Goal: Information Seeking & Learning: Find contact information

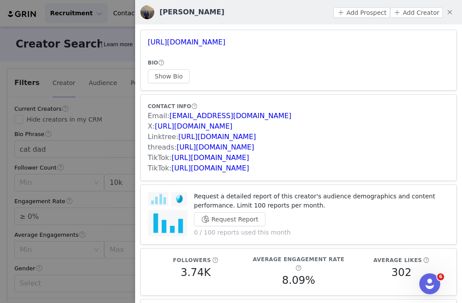
scroll to position [240, 151]
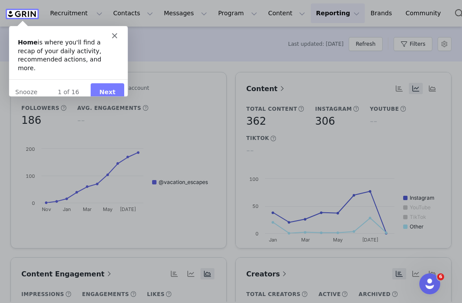
click at [115, 37] on icon "Close" at bounding box center [114, 35] width 5 height 5
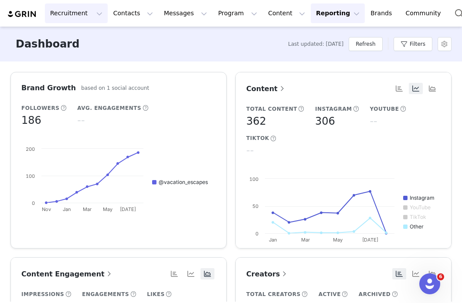
click at [91, 16] on button "Recruitment Recruitment" at bounding box center [76, 13] width 63 height 20
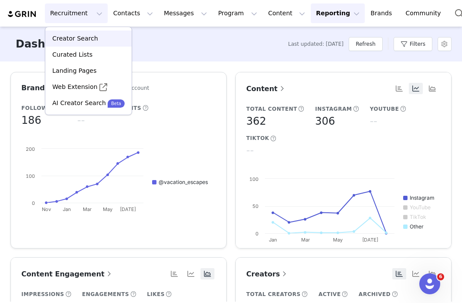
click at [80, 41] on p "Creator Search" at bounding box center [75, 38] width 46 height 9
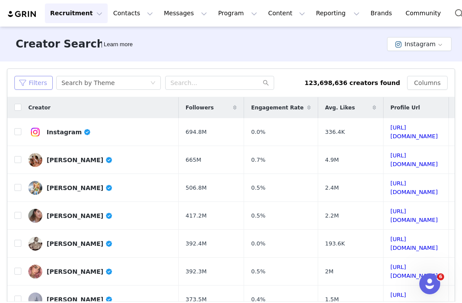
click at [39, 86] on button "Filters" at bounding box center [33, 83] width 38 height 14
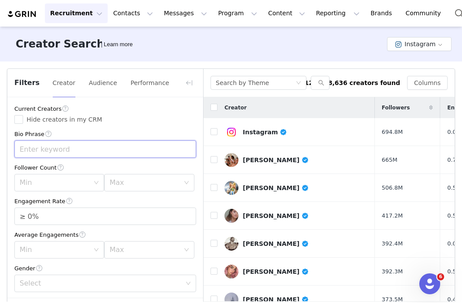
click at [74, 149] on input "text" at bounding box center [105, 148] width 182 height 17
click at [121, 185] on div "Max" at bounding box center [144, 182] width 70 height 9
type input "ugc"
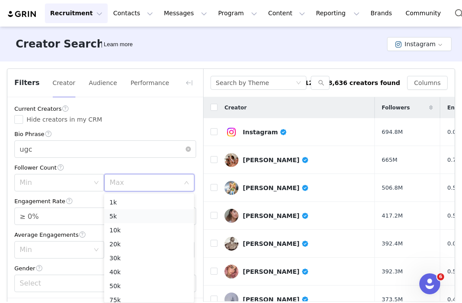
scroll to position [17, 0]
click at [125, 216] on li "10k" at bounding box center [149, 213] width 90 height 14
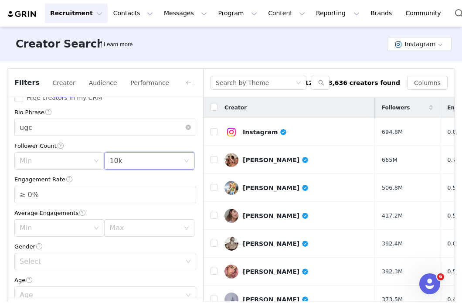
scroll to position [34, 0]
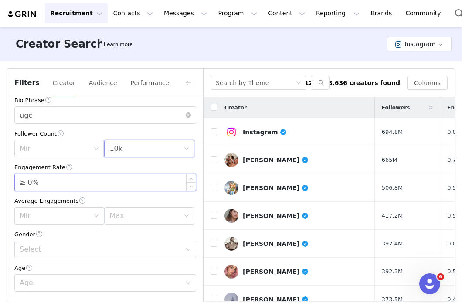
click at [30, 182] on input "≥ 0%" at bounding box center [105, 182] width 181 height 17
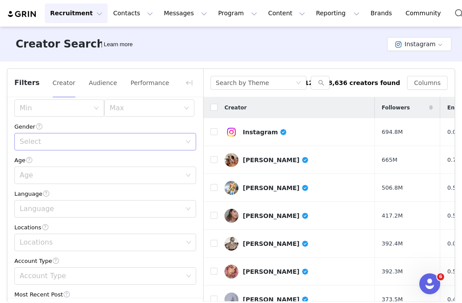
scroll to position [147, 0]
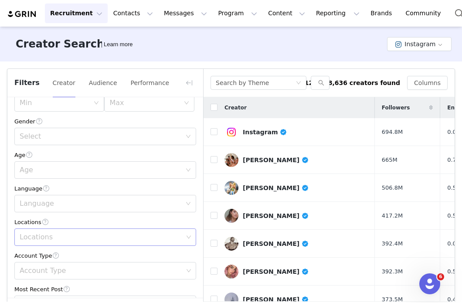
click at [41, 233] on div "Locations" at bounding box center [102, 237] width 164 height 9
type input "≥ 1%"
type input "unite"
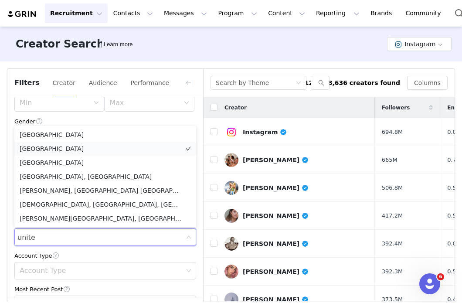
click at [51, 148] on li "[GEOGRAPHIC_DATA]" at bounding box center [105, 149] width 182 height 14
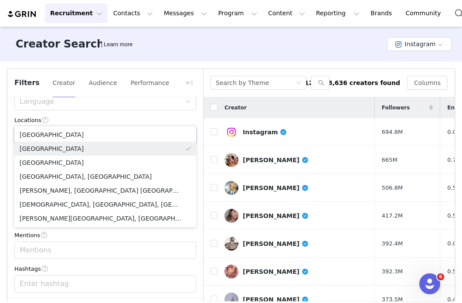
scroll to position [250, 0]
click at [22, 229] on div "Current Creators Hide creators in my CRM Bio Phrase ugc Follower Count Min Max …" at bounding box center [105, 89] width 196 height 485
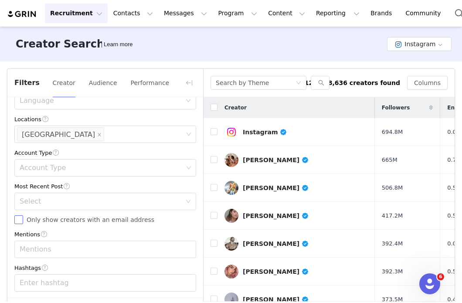
click at [19, 222] on input "Only show creators with an email address" at bounding box center [18, 219] width 9 height 9
checkbox input "true"
click at [50, 203] on div "Select" at bounding box center [101, 201] width 162 height 9
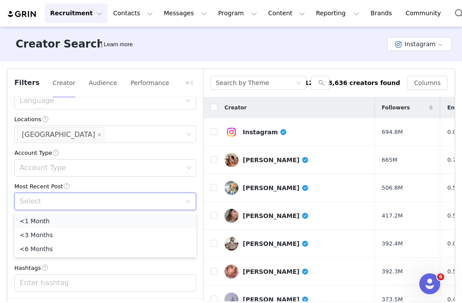
click at [53, 220] on li "<1 Month" at bounding box center [105, 221] width 182 height 14
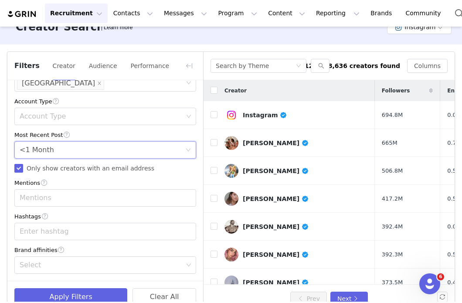
scroll to position [35, 0]
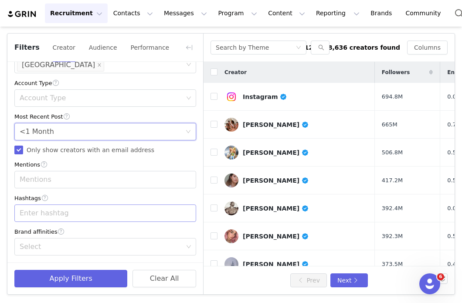
click at [33, 215] on div "Enter hashtag" at bounding box center [102, 213] width 164 height 9
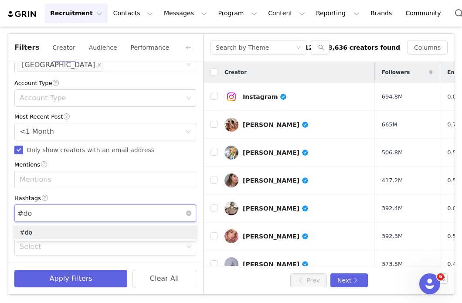
type input "#dog"
click at [33, 234] on li "#dog" at bounding box center [105, 233] width 182 height 14
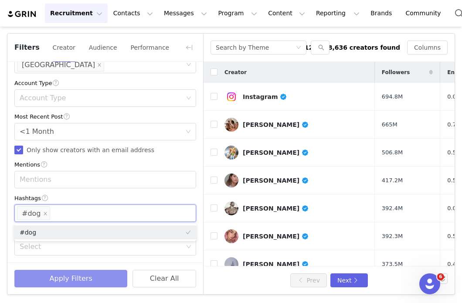
click at [61, 281] on button "Apply Filters" at bounding box center [70, 278] width 113 height 17
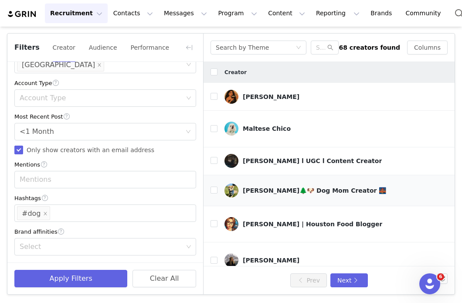
scroll to position [0, 0]
click at [244, 99] on link "Urvi" at bounding box center [341, 97] width 232 height 14
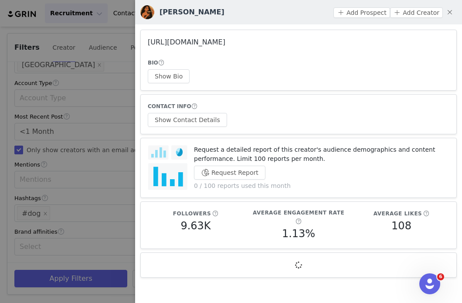
click at [226, 42] on link "https://www.instagram.com/bostonfoodieeats/" at bounding box center [187, 42] width 78 height 8
click at [198, 123] on button "Show Contact Details" at bounding box center [187, 120] width 79 height 14
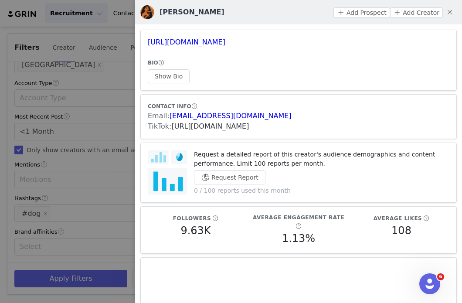
click at [250, 128] on link "https://www.tiktok.com/share/user/7031349920808338437" at bounding box center [211, 126] width 78 height 8
click at [105, 136] on div at bounding box center [231, 151] width 462 height 303
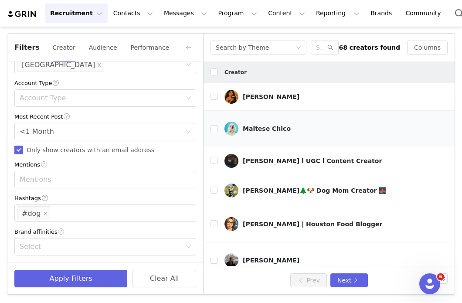
click at [254, 125] on div "Maltese Chico" at bounding box center [267, 128] width 48 height 7
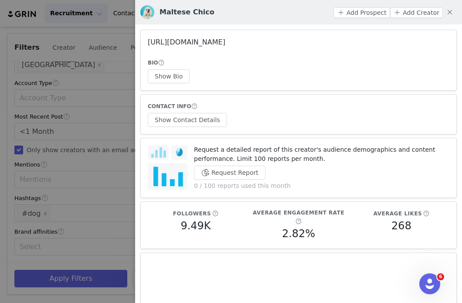
click at [226, 43] on link "https://www.instagram.com/maltesechico/" at bounding box center [187, 42] width 78 height 8
click at [118, 149] on div at bounding box center [231, 151] width 462 height 303
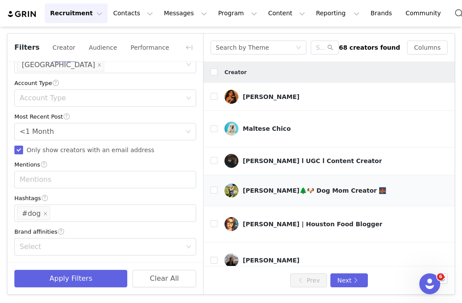
scroll to position [11, 0]
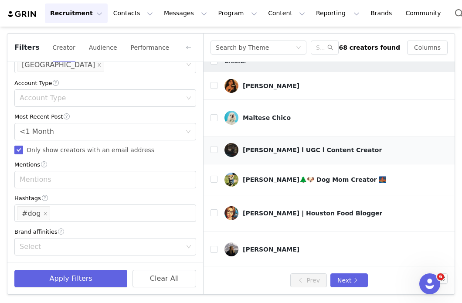
click at [257, 147] on div "Diana l UGC l Content Creator" at bounding box center [312, 150] width 139 height 7
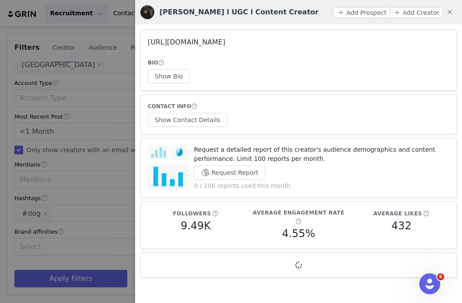
click at [226, 41] on link "https://www.instagram.com/ualusa7/" at bounding box center [187, 42] width 78 height 8
click at [212, 120] on button "Show Contact Details" at bounding box center [187, 120] width 79 height 14
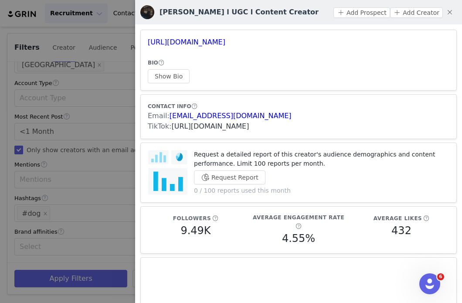
click at [220, 127] on link "https://www.tiktok.com/share/user/7402017499330135083" at bounding box center [211, 126] width 78 height 8
drag, startPoint x: 237, startPoint y: 116, endPoint x: 170, endPoint y: 117, distance: 67.6
click at [170, 117] on div "Email: uausa80@gmail.com" at bounding box center [299, 116] width 302 height 10
copy link "uausa80@gmail.com"
click at [70, 171] on div at bounding box center [231, 151] width 462 height 303
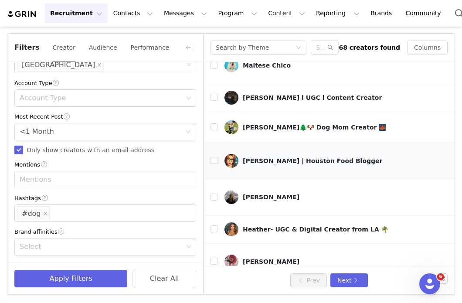
scroll to position [68, 0]
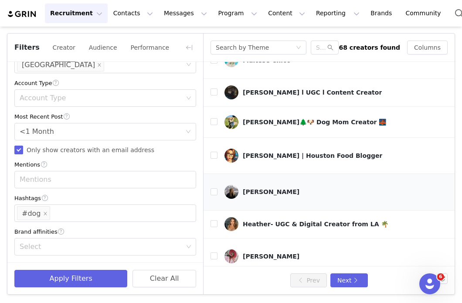
click at [258, 188] on div "Jess Cohen" at bounding box center [271, 191] width 57 height 7
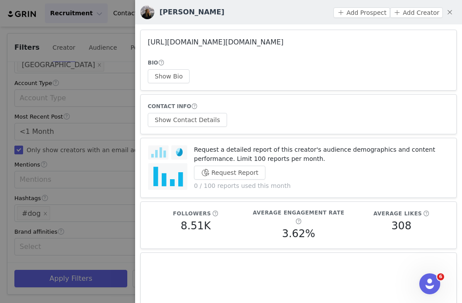
click at [248, 45] on link "https://www.instagram.com/jess.cohenn/" at bounding box center [216, 42] width 136 height 8
click at [212, 122] on button "Show Contact Details" at bounding box center [187, 120] width 79 height 14
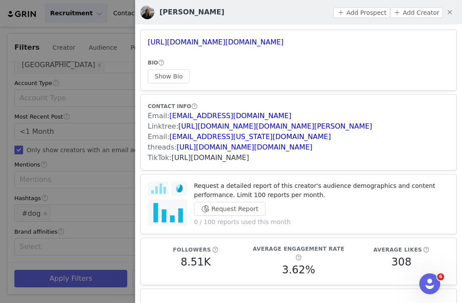
click at [215, 160] on link "https://www.tiktok.com/share/user/16176701" at bounding box center [211, 158] width 78 height 8
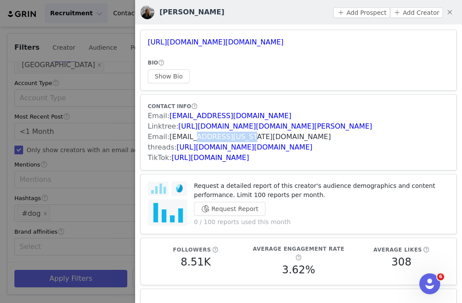
drag, startPoint x: 257, startPoint y: 136, endPoint x: 196, endPoint y: 136, distance: 60.2
click at [197, 136] on div "Email: Jeco7474@colorado.edu" at bounding box center [299, 137] width 302 height 10
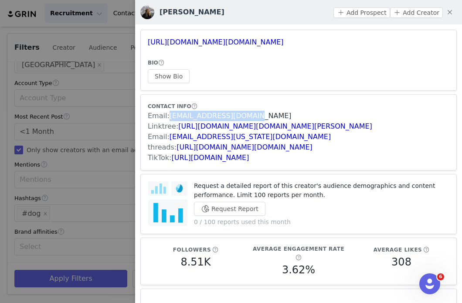
drag, startPoint x: 254, startPoint y: 116, endPoint x: 169, endPoint y: 119, distance: 85.1
click at [169, 119] on div "Email: jesscohen104@gmail.com" at bounding box center [299, 116] width 302 height 10
copy link "jesscohen104@gmail.com"
drag, startPoint x: 283, startPoint y: 42, endPoint x: 147, endPoint y: 43, distance: 136.1
click at [147, 43] on article "https://www.instagram.com/jess.cohenn/ BIO Show Bio" at bounding box center [298, 60] width 317 height 61
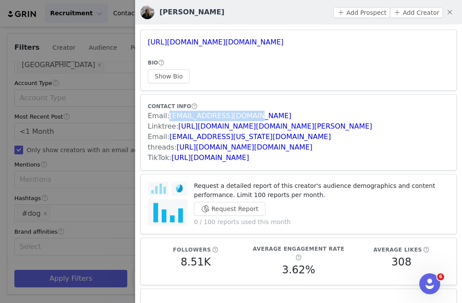
copy link "https://www.instagram.com/jess.cohenn/"
click at [96, 171] on div at bounding box center [231, 151] width 462 height 303
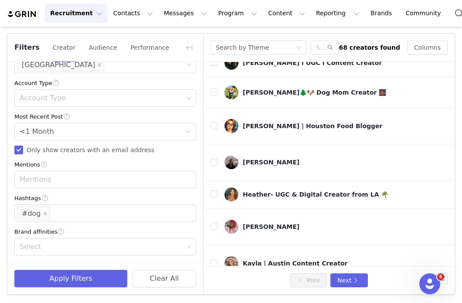
scroll to position [101, 0]
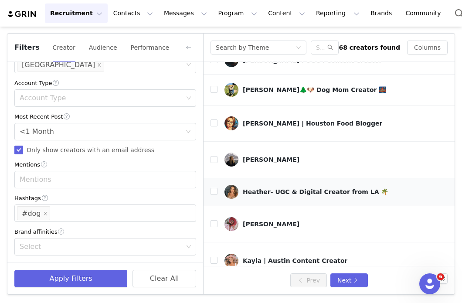
click at [270, 188] on div "Heather- UGC & Digital Creator from LA 🌴" at bounding box center [316, 191] width 146 height 7
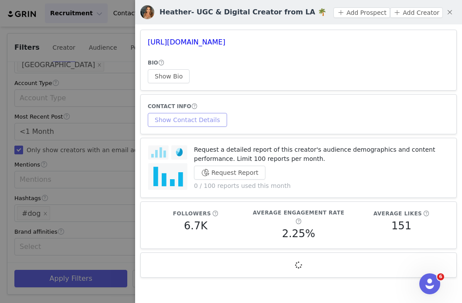
click at [203, 124] on button "Show Contact Details" at bounding box center [187, 120] width 79 height 14
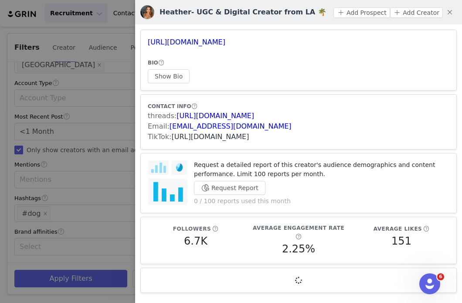
click at [224, 137] on link "https://www.tiktok.com/share/user/6921881215826576390" at bounding box center [211, 137] width 78 height 8
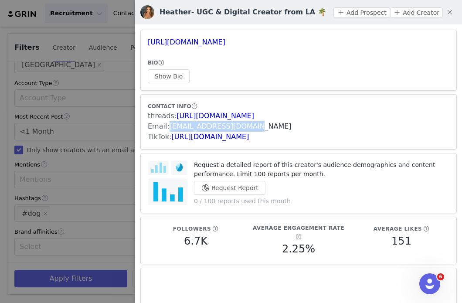
drag, startPoint x: 250, startPoint y: 127, endPoint x: 170, endPoint y: 125, distance: 80.7
click at [170, 125] on div "Email: heatherjborg@gmail.com" at bounding box center [299, 126] width 302 height 10
copy link "heatherjborg@gmail.com"
drag, startPoint x: 347, startPoint y: 44, endPoint x: 149, endPoint y: 42, distance: 198.1
click at [149, 42] on h3 "https://www.instagram.com/heathersrecommendations_/" at bounding box center [299, 42] width 302 height 10
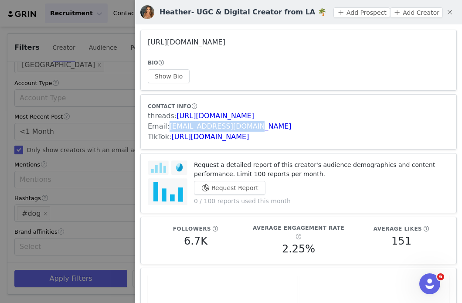
copy link "https://www.instagram.com/heathersrecommendations_/"
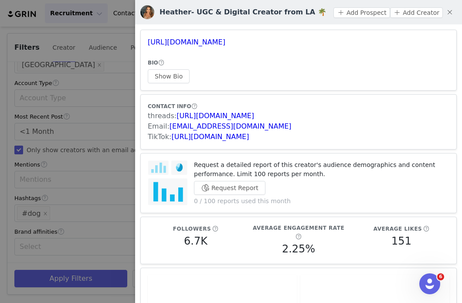
click at [106, 142] on div at bounding box center [231, 151] width 462 height 303
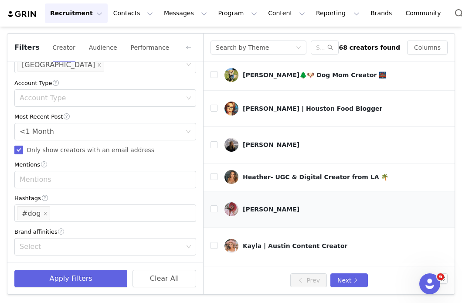
scroll to position [159, 0]
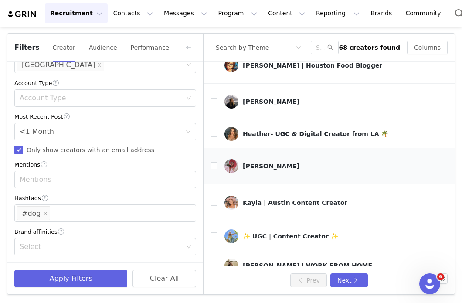
click at [250, 163] on div "Alexander McMichael" at bounding box center [271, 166] width 57 height 7
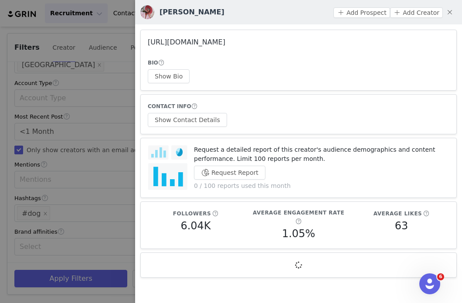
click at [226, 42] on link "https://www.instagram.com/alexandermcmichael/" at bounding box center [187, 42] width 78 height 8
click at [208, 119] on button "Show Contact Details" at bounding box center [187, 120] width 79 height 14
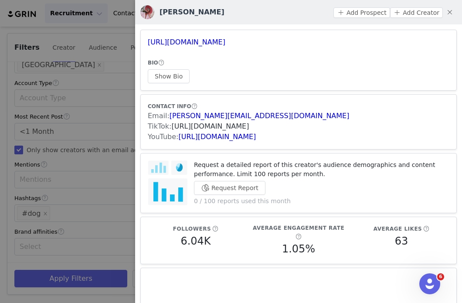
click at [214, 126] on link "https://www.tiktok.com/share/user/6735892625659151366" at bounding box center [211, 126] width 78 height 8
click at [118, 150] on div at bounding box center [231, 151] width 462 height 303
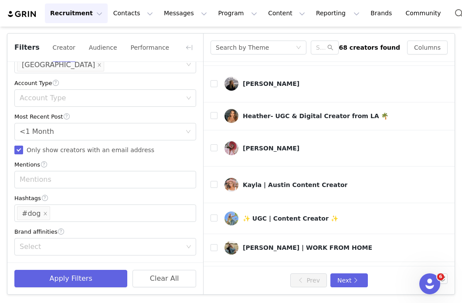
scroll to position [180, 0]
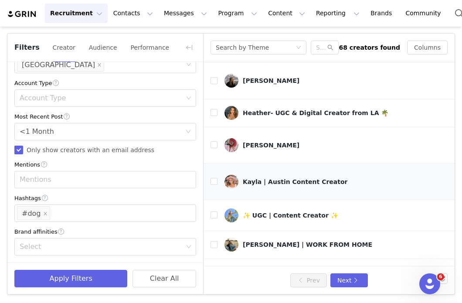
click at [278, 178] on div "Kayla | Austin Content Creator" at bounding box center [295, 181] width 105 height 7
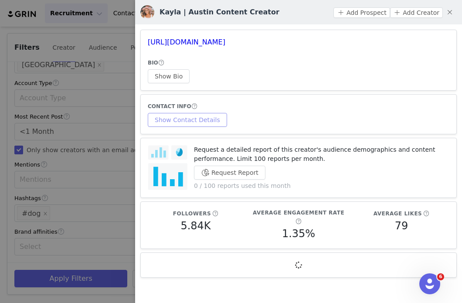
click at [202, 116] on button "Show Contact Details" at bounding box center [187, 120] width 79 height 14
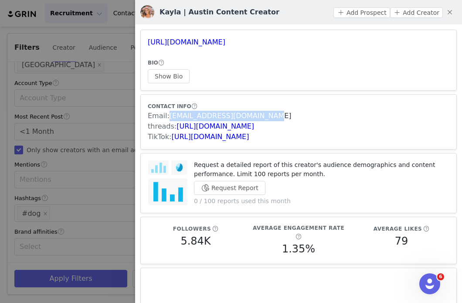
drag, startPoint x: 274, startPoint y: 115, endPoint x: 169, endPoint y: 114, distance: 105.1
click at [170, 114] on div "Email: kaylasbeenhere21@gmail.com" at bounding box center [299, 116] width 302 height 10
click at [100, 159] on div at bounding box center [231, 151] width 462 height 303
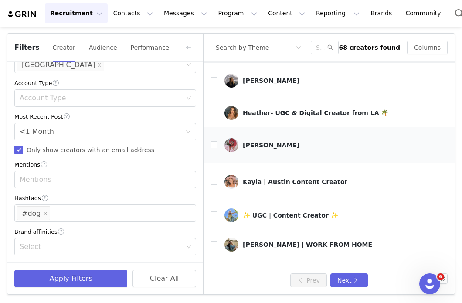
click at [260, 142] on div "Alexander McMichael" at bounding box center [271, 145] width 57 height 7
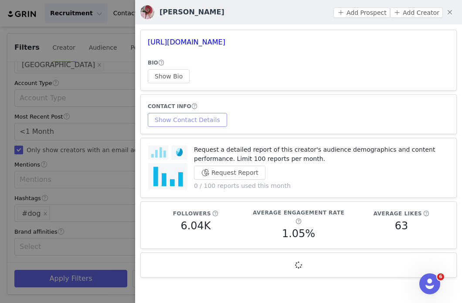
click at [215, 121] on button "Show Contact Details" at bounding box center [187, 120] width 79 height 14
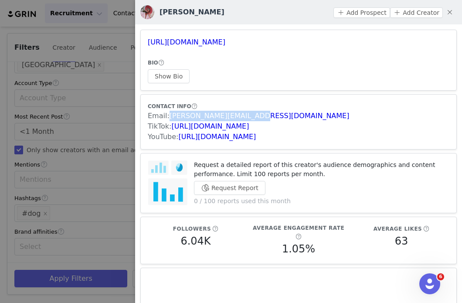
drag, startPoint x: 257, startPoint y: 116, endPoint x: 168, endPoint y: 115, distance: 89.4
click at [168, 115] on div "Email: Lex.mcmichael@gmail.com" at bounding box center [299, 116] width 302 height 10
copy link "Lex.mcmichael@gmail.com"
click at [117, 157] on div at bounding box center [231, 151] width 462 height 303
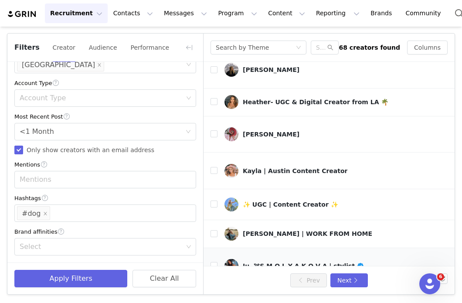
scroll to position [193, 0]
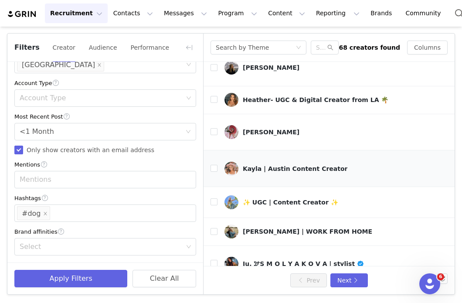
click at [270, 165] on div "Kayla | Austin Content Creator" at bounding box center [295, 168] width 105 height 7
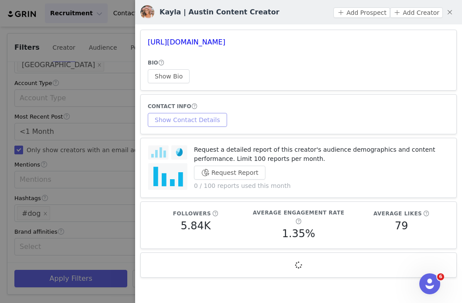
click at [204, 118] on button "Show Contact Details" at bounding box center [187, 120] width 79 height 14
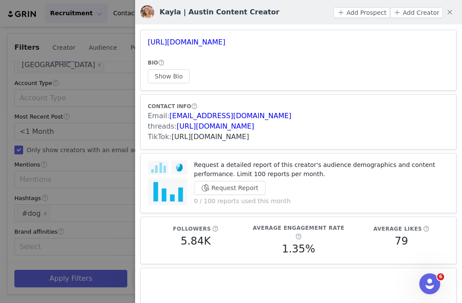
click at [207, 136] on link "https://www.tiktok.com/share/user/6685533896337769478" at bounding box center [211, 137] width 78 height 8
drag, startPoint x: 305, startPoint y: 39, endPoint x: 148, endPoint y: 45, distance: 157.6
click at [148, 45] on h3 "https://www.instagram.com/kaylasbeenhere/" at bounding box center [299, 42] width 302 height 10
copy link "https://www.instagram.com/kaylasbeenhere/"
click at [112, 131] on div at bounding box center [231, 151] width 462 height 303
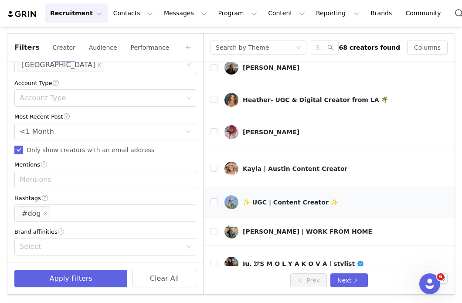
scroll to position [193, 270]
click at [280, 199] on div "✨ UGC | Content Creator ✨" at bounding box center [291, 202] width 96 height 7
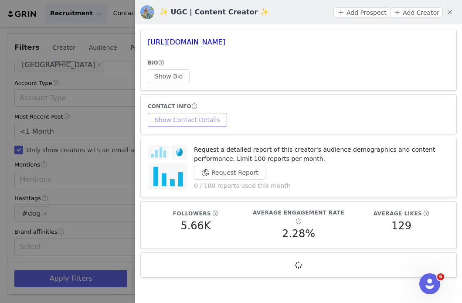
click at [199, 120] on button "Show Contact Details" at bounding box center [187, 120] width 79 height 14
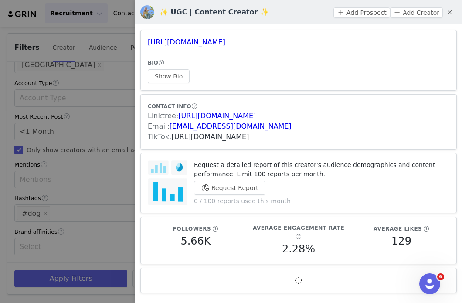
click at [250, 138] on link "https://www.tiktok.com/share/user/7404945096683406378" at bounding box center [211, 137] width 78 height 8
drag, startPoint x: 274, startPoint y: 128, endPoint x: 170, endPoint y: 127, distance: 103.8
click at [170, 127] on div "Email: collabswithcaroline@gmail.com" at bounding box center [299, 126] width 302 height 10
copy link "collabswithcaroline@gmail.com"
drag, startPoint x: 312, startPoint y: 47, endPoint x: 147, endPoint y: 45, distance: 165.3
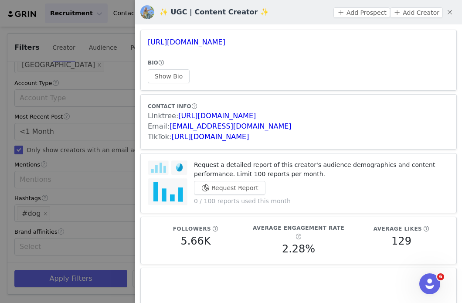
click at [147, 45] on article "https://www.instagram.com/carolinesfavesss/ BIO Show Bio" at bounding box center [298, 60] width 317 height 61
copy link "https://www.instagram.com/carolinesfavesss/"
click at [89, 160] on div at bounding box center [231, 151] width 462 height 303
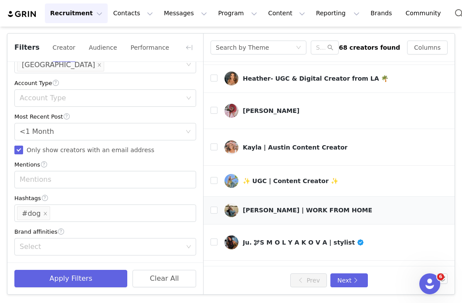
scroll to position [217, 270]
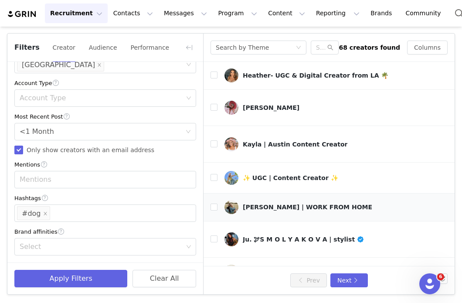
click at [280, 204] on div "KENNA RAE SPENCER | WORK FROM HOME" at bounding box center [308, 207] width 130 height 7
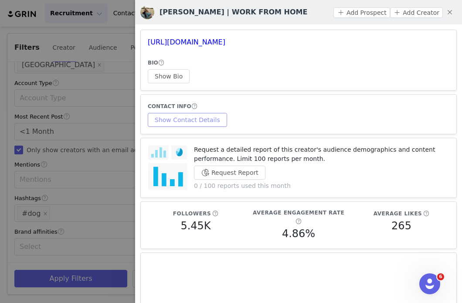
click at [210, 121] on button "Show Contact Details" at bounding box center [187, 120] width 79 height 14
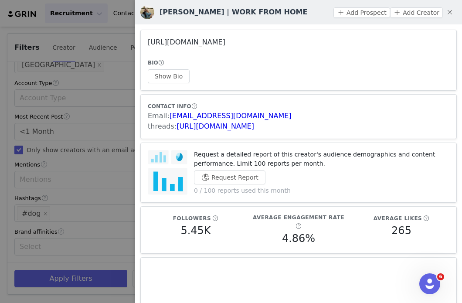
click at [202, 41] on link "https://www.instagram.com/kennaraespencer/" at bounding box center [187, 42] width 78 height 8
click at [98, 172] on div at bounding box center [231, 151] width 462 height 303
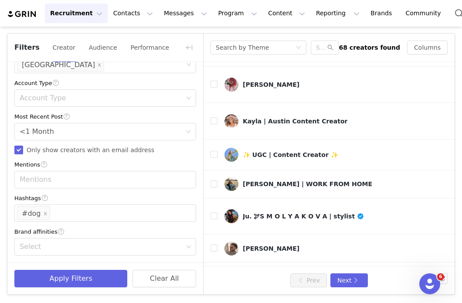
scroll to position [251, 270]
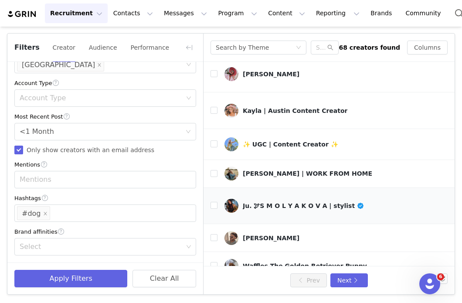
click at [261, 202] on div "Ju. 🕊S M O L Y A K O V A | stylist" at bounding box center [304, 205] width 122 height 7
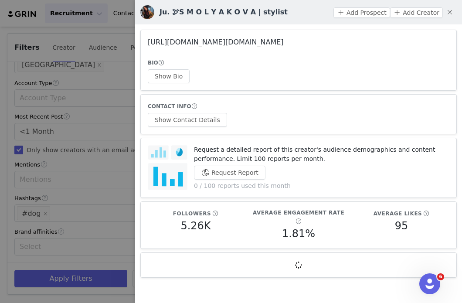
click at [261, 41] on link "https://www.instagram.com/styledby.smolyakova/" at bounding box center [216, 42] width 136 height 8
drag, startPoint x: 121, startPoint y: 143, endPoint x: 127, endPoint y: 143, distance: 6.1
click at [121, 143] on div at bounding box center [231, 151] width 462 height 303
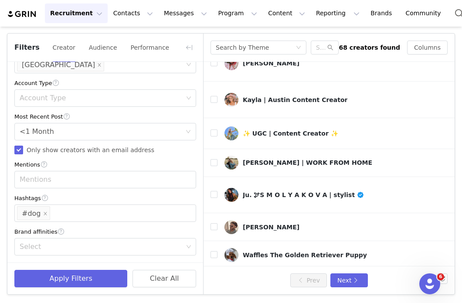
scroll to position [275, 270]
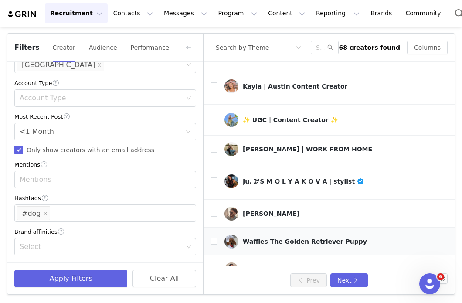
click at [267, 238] on div "Waffles The Golden Retriever Puppy" at bounding box center [305, 241] width 124 height 7
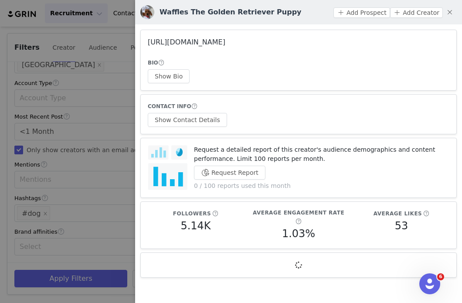
click at [221, 42] on link "https://www.instagram.com/awaffleslife/" at bounding box center [187, 42] width 78 height 8
click at [133, 147] on div at bounding box center [231, 151] width 462 height 303
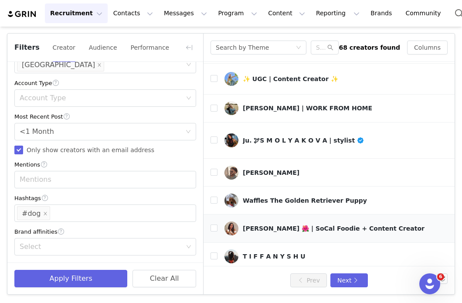
scroll to position [317, 270]
click at [258, 225] on div "Lani 🌺 | SoCal Foodie + Content Creator" at bounding box center [334, 228] width 182 height 7
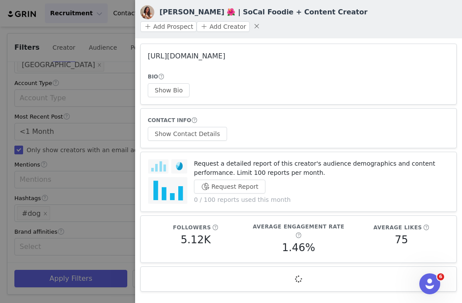
click at [226, 52] on link "https://www.instagram.com/keilanieats/" at bounding box center [187, 56] width 78 height 8
click at [102, 157] on div at bounding box center [231, 151] width 462 height 303
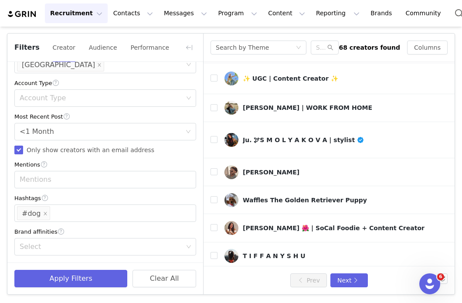
scroll to position [336, 270]
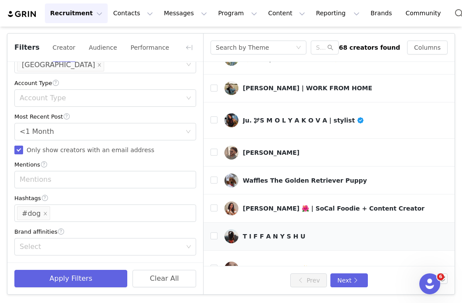
click at [280, 233] on div "T I F F A N Y S H U" at bounding box center [274, 236] width 63 height 7
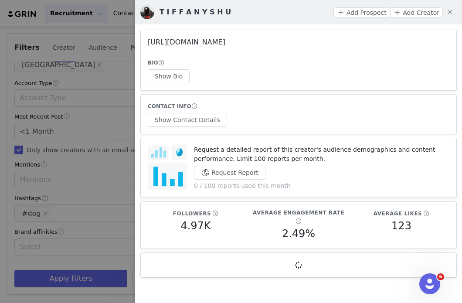
click at [226, 41] on link "https://www.instagram.com/teeheefunnay/" at bounding box center [187, 42] width 78 height 8
click at [226, 113] on div "CONTACT INFO Show Contact Details" at bounding box center [299, 114] width 302 height 25
click at [221, 113] on button "Show Contact Details" at bounding box center [187, 120] width 79 height 14
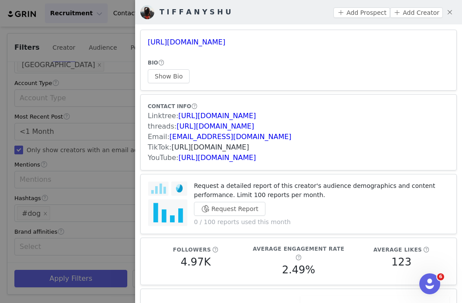
click at [250, 144] on link "https://www.tiktok.com/share/user/6721856956586230789" at bounding box center [211, 147] width 78 height 8
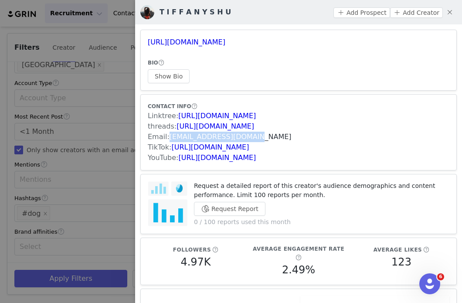
drag, startPoint x: 256, startPoint y: 136, endPoint x: 170, endPoint y: 136, distance: 85.9
click at [169, 136] on div "Email: teeheefunnay@gmail.com" at bounding box center [299, 137] width 302 height 10
copy link "teeheefunnay@gmail.com"
drag, startPoint x: 290, startPoint y: 44, endPoint x: 148, endPoint y: 44, distance: 142.2
click at [148, 44] on h3 "https://www.instagram.com/teeheefunnay/" at bounding box center [299, 42] width 302 height 10
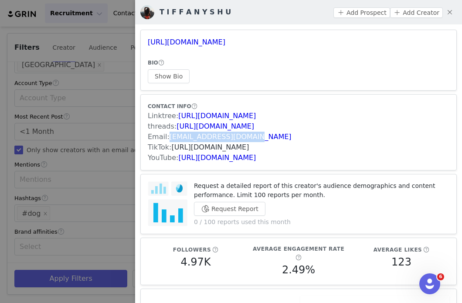
drag, startPoint x: 366, startPoint y: 146, endPoint x: 175, endPoint y: 149, distance: 190.7
click at [175, 149] on div "TikTok: https://www.tiktok.com/share/user/6721856956586230789" at bounding box center [299, 147] width 302 height 10
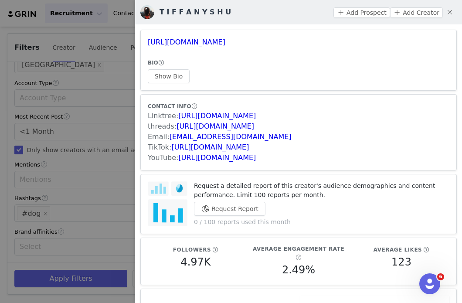
click at [77, 128] on div at bounding box center [231, 151] width 462 height 303
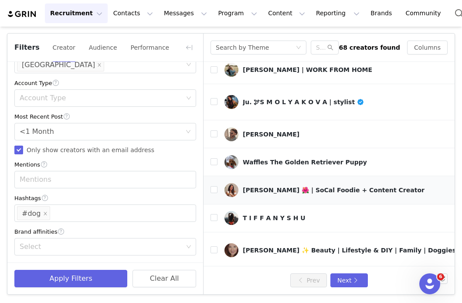
scroll to position [374, 270]
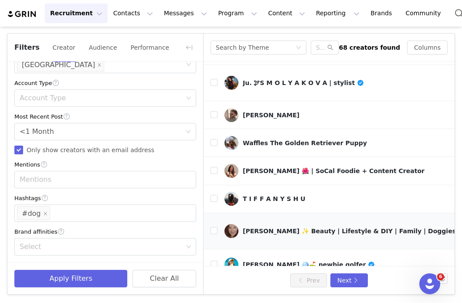
click at [275, 228] on div "Ki Mack ✨️ Beauty | Lifestyle & DIY | Family | Doggies" at bounding box center [349, 231] width 213 height 7
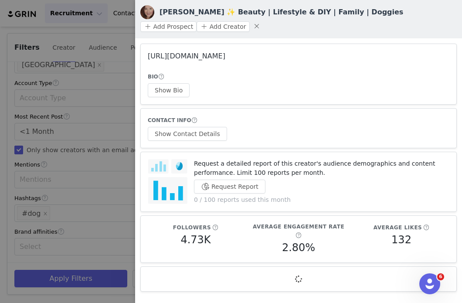
click at [226, 52] on link "https://www.instagram.com/kikibeegee/" at bounding box center [187, 56] width 78 height 8
click at [203, 127] on button "Show Contact Details" at bounding box center [187, 134] width 79 height 14
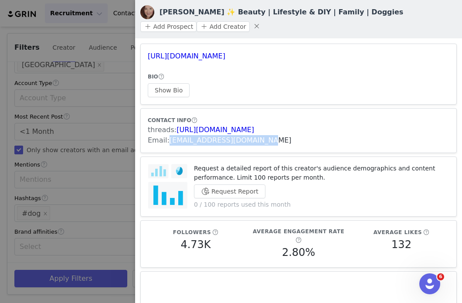
drag, startPoint x: 267, startPoint y: 127, endPoint x: 169, endPoint y: 127, distance: 98.2
click at [169, 135] on div "Email: kimackcreations@gmail.com" at bounding box center [299, 140] width 302 height 10
drag, startPoint x: 281, startPoint y: 41, endPoint x: 142, endPoint y: 41, distance: 139.2
click at [142, 44] on article "https://www.instagram.com/kikibeegee/ BIO Show Bio" at bounding box center [298, 74] width 317 height 61
click at [68, 132] on div at bounding box center [231, 151] width 462 height 303
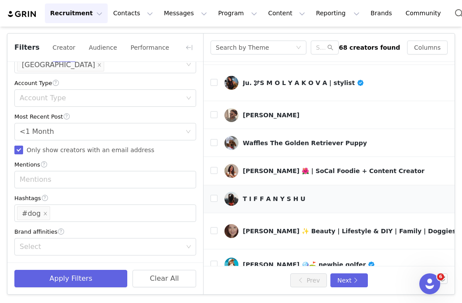
scroll to position [381, 270]
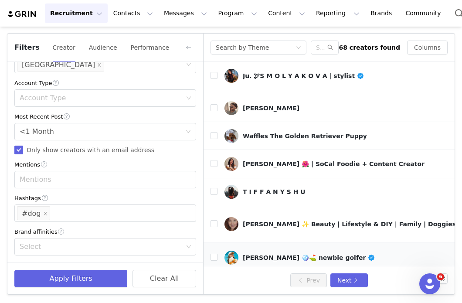
click at [265, 254] on div "Karina 🪩⛳️ newbie golfer" at bounding box center [309, 257] width 133 height 7
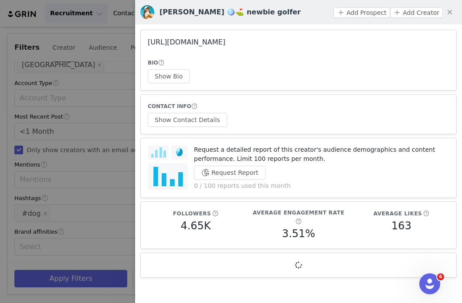
click at [226, 41] on link "https://www.instagram.com/karinatriesgolf/" at bounding box center [187, 42] width 78 height 8
click at [119, 144] on div at bounding box center [231, 151] width 462 height 303
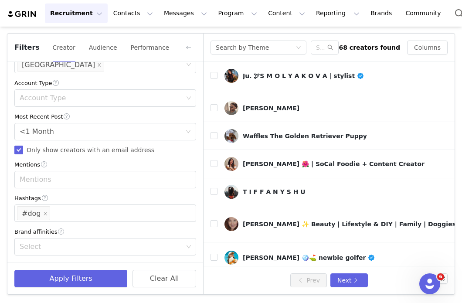
click at [255, 284] on link "Curstin" at bounding box center [341, 291] width 232 height 14
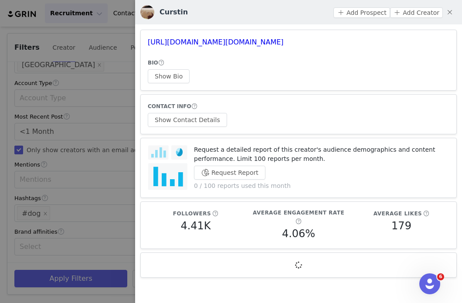
click at [242, 38] on h3 "https://www.instagram.com/blvck.kazumi/" at bounding box center [299, 42] width 302 height 10
click at [247, 48] on article "https://www.instagram.com/blvck.kazumi/ BIO Show Bio" at bounding box center [298, 60] width 317 height 61
click at [244, 42] on link "https://www.instagram.com/blvck.kazumi/" at bounding box center [216, 42] width 136 height 8
click at [84, 167] on div at bounding box center [231, 151] width 462 height 303
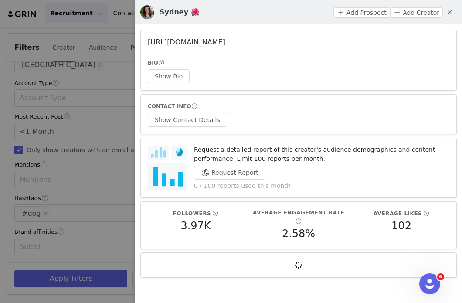
click at [226, 43] on link "https://www.instagram.com/labels_or_love3/" at bounding box center [187, 42] width 78 height 8
click at [202, 121] on button "Show Contact Details" at bounding box center [187, 120] width 79 height 14
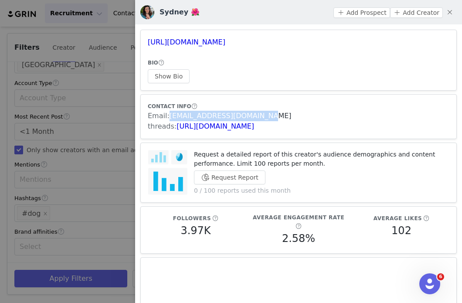
drag, startPoint x: 262, startPoint y: 113, endPoint x: 169, endPoint y: 112, distance: 92.9
click at [169, 112] on div "Email: flowergirl15924@gmail.com" at bounding box center [299, 116] width 302 height 10
drag, startPoint x: 295, startPoint y: 45, endPoint x: 146, endPoint y: 45, distance: 149.2
click at [146, 45] on article "https://www.instagram.com/labels_or_love3/ BIO Show Bio" at bounding box center [298, 60] width 317 height 61
click at [86, 194] on div at bounding box center [231, 151] width 462 height 303
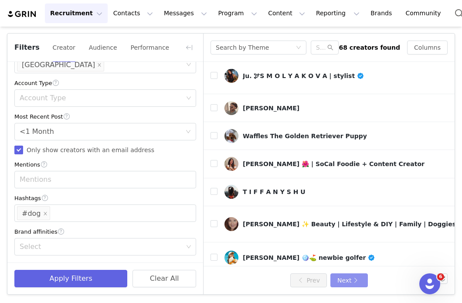
click at [346, 281] on button "Next" at bounding box center [350, 281] width 38 height 14
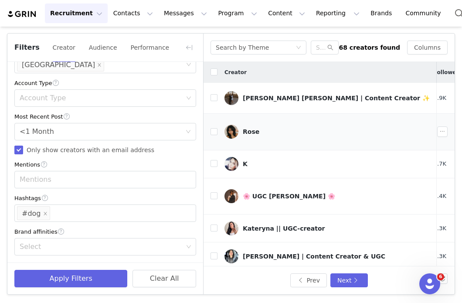
scroll to position [0, 19]
click at [299, 95] on div "Maria Camila Roa Epperson | Content Creator ✨" at bounding box center [336, 98] width 187 height 7
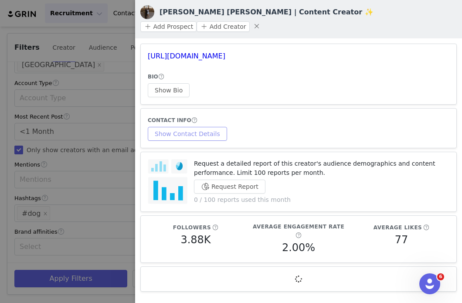
click at [208, 127] on button "Show Contact Details" at bounding box center [187, 134] width 79 height 14
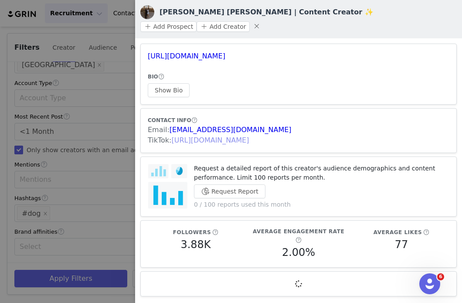
click at [208, 136] on link "https://www.tiktok.com/share/user/6780483820250874885" at bounding box center [211, 140] width 78 height 8
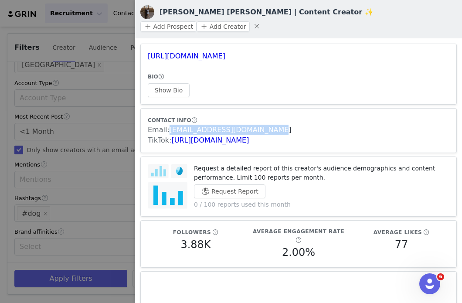
drag, startPoint x: 272, startPoint y: 117, endPoint x: 168, endPoint y: 116, distance: 103.8
click at [168, 125] on div "Email: mariaepperson14@outlook.com" at bounding box center [299, 130] width 302 height 10
drag, startPoint x: 279, startPoint y: 43, endPoint x: 149, endPoint y: 41, distance: 130.5
click at [149, 51] on h3 "https://www.instagram.com/mariac_roa/" at bounding box center [299, 56] width 302 height 10
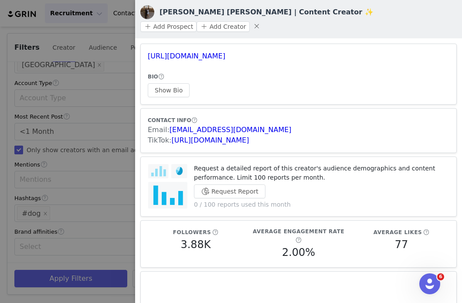
click at [111, 132] on div at bounding box center [231, 151] width 462 height 303
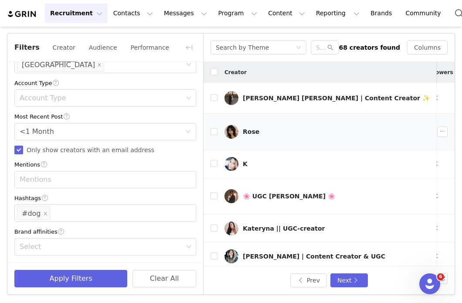
click at [253, 128] on div "Rose" at bounding box center [251, 131] width 17 height 7
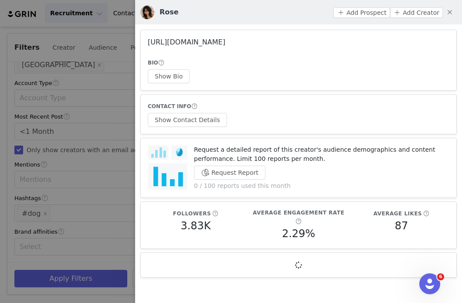
click at [226, 42] on link "https://www.instagram.com/degenerosie/" at bounding box center [187, 42] width 78 height 8
click at [198, 125] on button "Show Contact Details" at bounding box center [187, 120] width 79 height 14
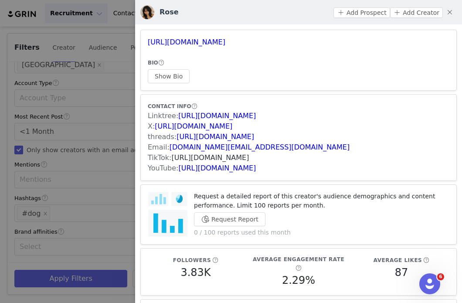
click at [235, 157] on link "https://www.tiktok.com/share/user/92287362843439104" at bounding box center [211, 158] width 78 height 8
click at [109, 136] on div at bounding box center [231, 151] width 462 height 303
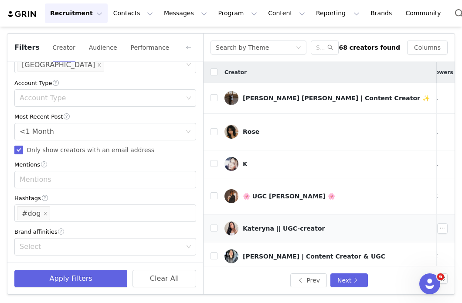
scroll to position [14, 19]
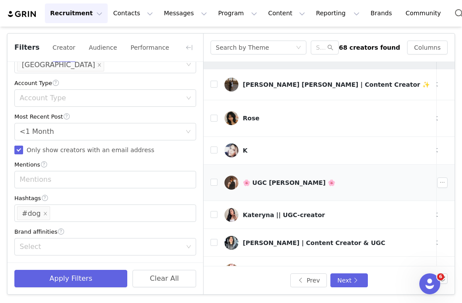
click at [260, 179] on div "🌸 UGC Alona Malynska 🌸" at bounding box center [289, 182] width 92 height 7
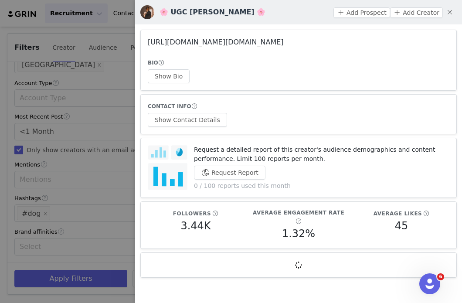
click at [238, 39] on link "https://www.instagram.com/malinka.america/" at bounding box center [216, 42] width 136 height 8
click at [213, 119] on button "Show Contact Details" at bounding box center [187, 120] width 79 height 14
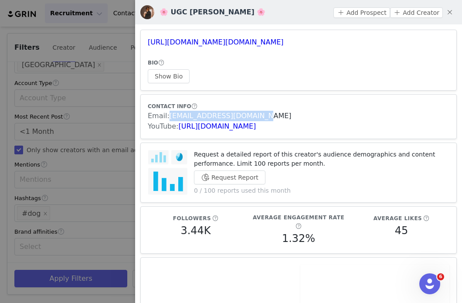
drag, startPoint x: 257, startPoint y: 116, endPoint x: 169, endPoint y: 116, distance: 87.7
click at [169, 116] on div "Email: malynska.alona@gmail.com" at bounding box center [299, 116] width 302 height 10
drag, startPoint x: 298, startPoint y: 43, endPoint x: 139, endPoint y: 40, distance: 159.7
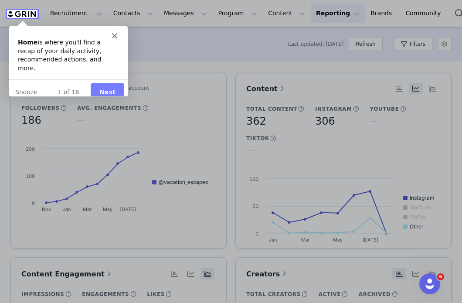
click at [115, 40] on div "Home is where you'll find a recap of your daily activity, recommended actions, …" at bounding box center [67, 55] width 101 height 34
click at [115, 38] on icon "Close" at bounding box center [114, 35] width 5 height 5
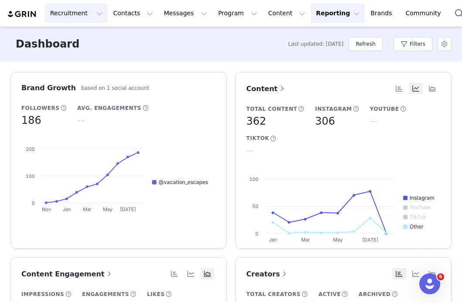
click at [91, 16] on button "Recruitment Recruitment" at bounding box center [76, 13] width 63 height 20
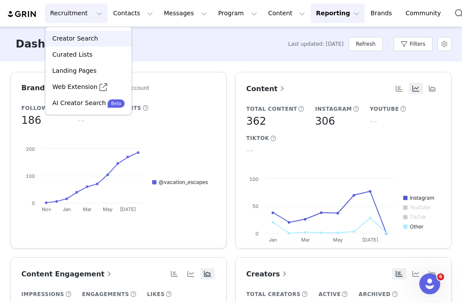
click at [83, 44] on link "Creator Search" at bounding box center [88, 39] width 86 height 16
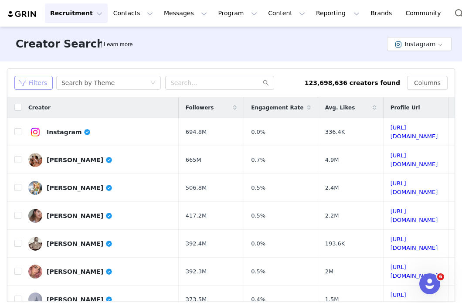
click at [46, 81] on button "Filters" at bounding box center [33, 83] width 38 height 14
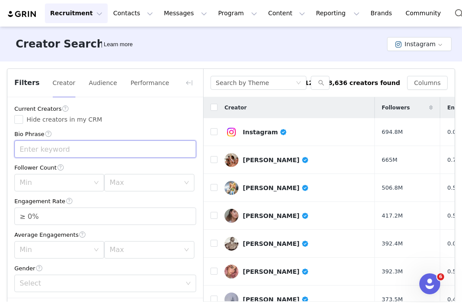
click at [76, 147] on input "text" at bounding box center [105, 148] width 182 height 17
click at [132, 186] on div "Max" at bounding box center [144, 182] width 70 height 9
type input "wife"
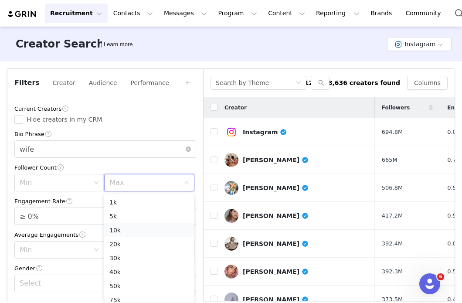
scroll to position [62, 0]
click at [119, 254] on li "100k" at bounding box center [149, 252] width 90 height 14
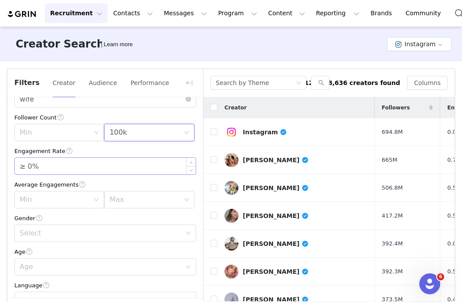
scroll to position [62, 0]
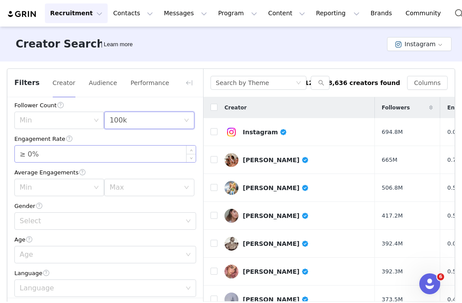
click at [29, 152] on input "≥ 0%" at bounding box center [105, 154] width 181 height 17
type input "≥ 0%"
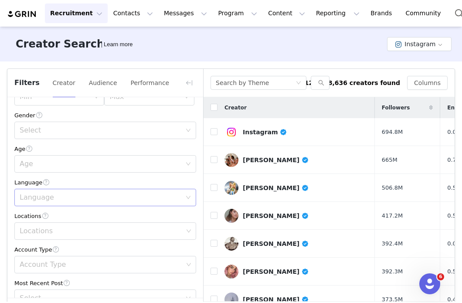
scroll to position [154, 0]
click at [40, 229] on div "Locations" at bounding box center [102, 230] width 164 height 9
type input "unite"
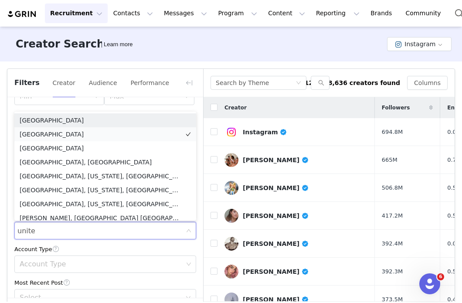
scroll to position [4, 0]
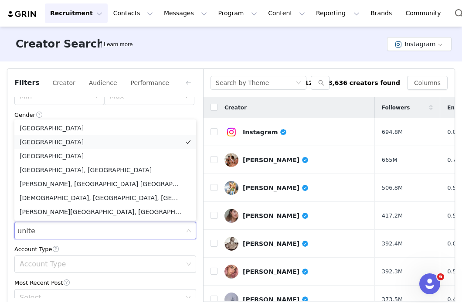
click at [68, 136] on li "[GEOGRAPHIC_DATA]" at bounding box center [105, 142] width 182 height 14
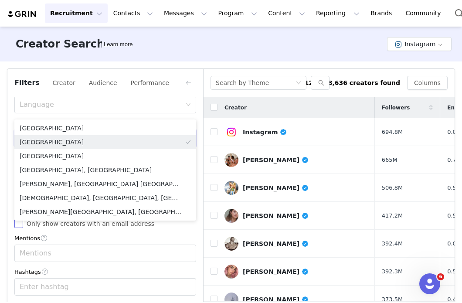
click at [20, 225] on input "Only show creators with an email address" at bounding box center [18, 223] width 9 height 9
checkbox input "true"
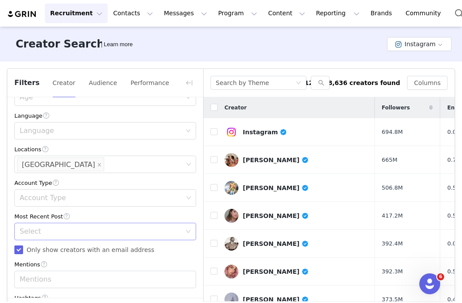
scroll to position [221, 0]
click at [32, 233] on div "Select" at bounding box center [101, 230] width 162 height 9
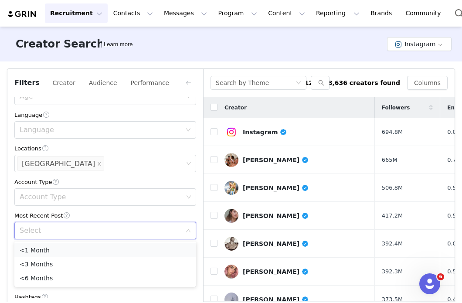
click at [36, 252] on li "<1 Month" at bounding box center [105, 250] width 182 height 14
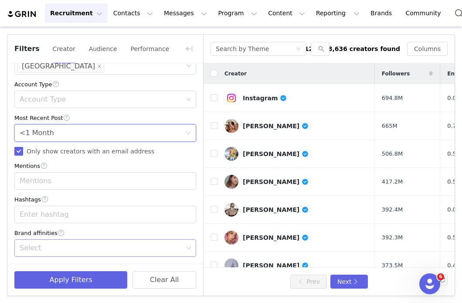
scroll to position [35, 0]
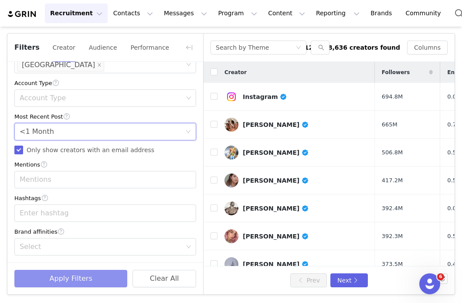
click at [53, 282] on button "Apply Filters" at bounding box center [70, 278] width 113 height 17
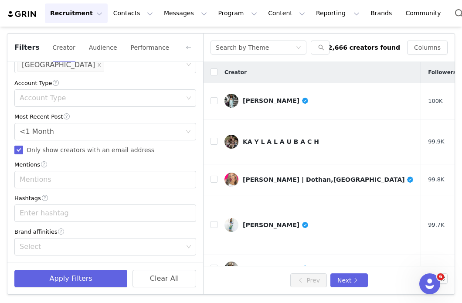
click at [120, 157] on div "Current Creators Hide creators in my CRM Bio Phrase wife Follower Count Min Max…" at bounding box center [105, 20] width 196 height 485
click at [262, 138] on div "KA Y L A L A U B A C H" at bounding box center [281, 141] width 76 height 7
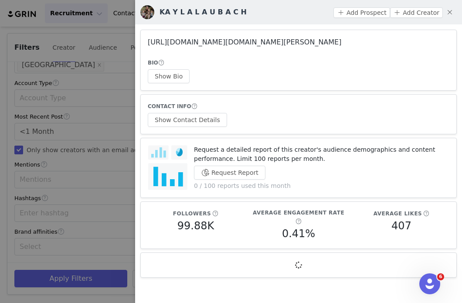
click at [237, 44] on link "https://www.instagram.com/kayla.laubach/" at bounding box center [245, 42] width 194 height 8
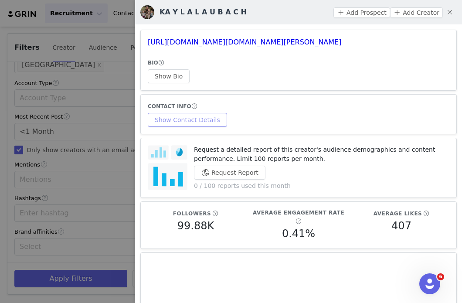
click at [184, 119] on button "Show Contact Details" at bounding box center [187, 120] width 79 height 14
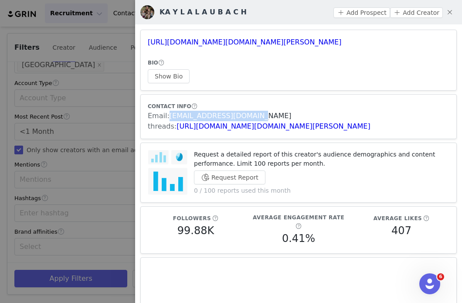
drag, startPoint x: 254, startPoint y: 120, endPoint x: 170, endPoint y: 120, distance: 84.2
click at [170, 120] on div "Email: mytripletboys@gmail.com" at bounding box center [299, 116] width 302 height 10
copy link "mytripletboys@gmail.com"
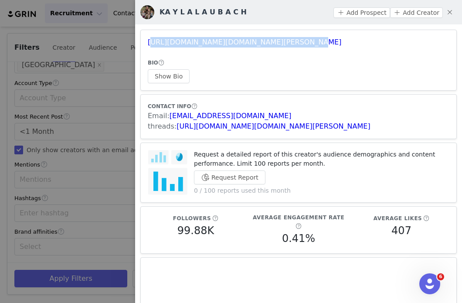
drag, startPoint x: 292, startPoint y: 43, endPoint x: 147, endPoint y: 44, distance: 144.4
click at [147, 43] on article "https://www.instagram.com/kayla.laubach/ BIO Show Bio" at bounding box center [298, 60] width 317 height 61
copy link "https://www.instagram.com/kayla.laubach/"
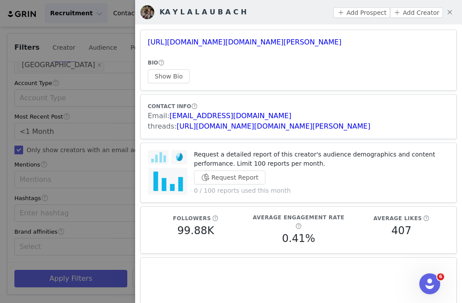
click at [109, 143] on div at bounding box center [231, 151] width 462 height 303
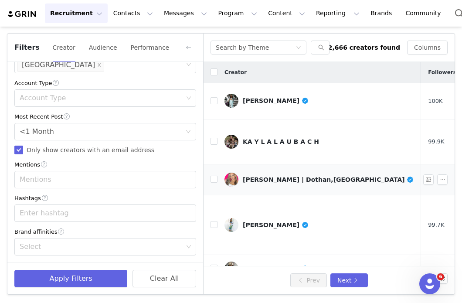
click at [249, 173] on link "Ivyonna Adkins | Dothan,AL" at bounding box center [320, 180] width 190 height 14
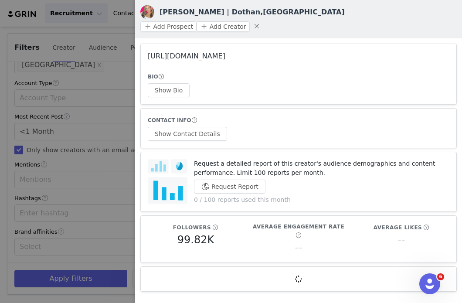
click at [226, 52] on link "https://www.instagram.com/ivyonnacorinne/" at bounding box center [187, 56] width 78 height 8
click at [207, 127] on button "Show Contact Details" at bounding box center [187, 134] width 79 height 14
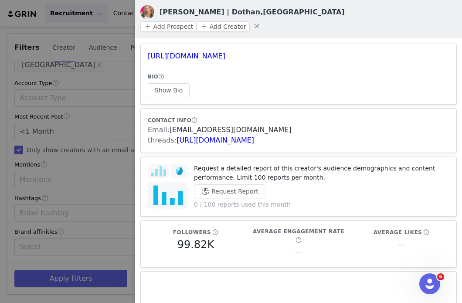
drag, startPoint x: 291, startPoint y: 116, endPoint x: 168, endPoint y: 117, distance: 122.6
click at [168, 125] on div "Email: ivyonnaadkinsinfluencer@gmail.com" at bounding box center [299, 130] width 302 height 10
copy link "ivyonnaadkinsinfluencer@gmail.com"
drag, startPoint x: 293, startPoint y: 42, endPoint x: 146, endPoint y: 43, distance: 147.5
click at [146, 44] on article "https://www.instagram.com/ivyonnacorinne/ BIO Show Bio" at bounding box center [298, 74] width 317 height 61
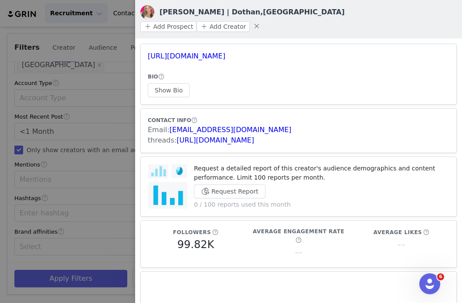
copy link "https://www.instagram.com/ivyonnacorinne/"
click at [118, 113] on div at bounding box center [231, 151] width 462 height 303
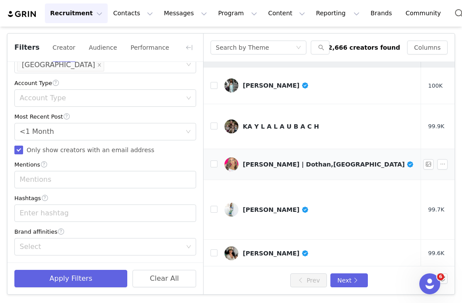
scroll to position [18, 0]
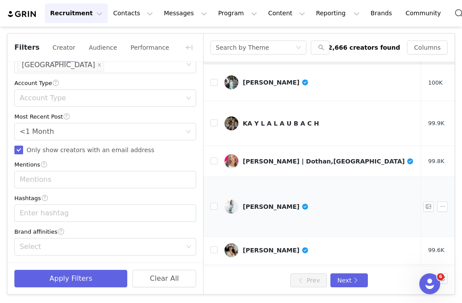
click at [268, 203] on div "April Wagner" at bounding box center [276, 206] width 66 height 7
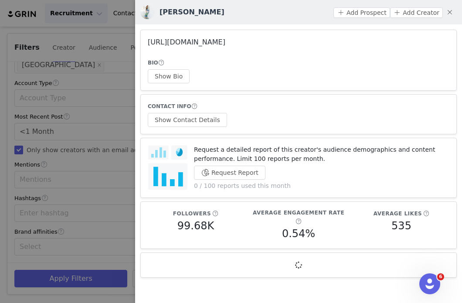
click at [226, 42] on link "https://www.instagram.com/apriljwagner/" at bounding box center [187, 42] width 78 height 8
click at [75, 195] on div at bounding box center [231, 151] width 462 height 303
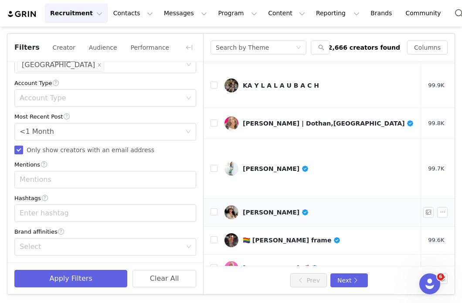
scroll to position [62, 0]
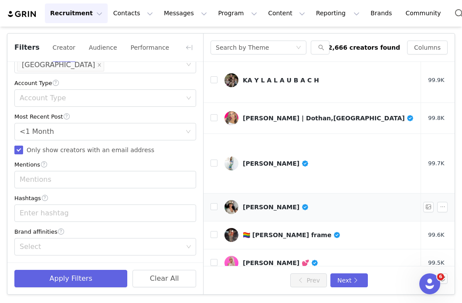
click at [260, 204] on div "Brianna Barajas" at bounding box center [276, 207] width 66 height 7
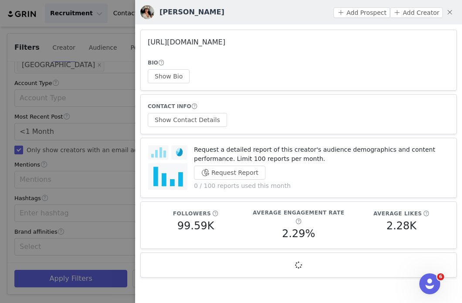
click at [226, 44] on link "https://www.instagram.com/briannabarajas02/" at bounding box center [187, 42] width 78 height 8
click at [193, 116] on button "Show Contact Details" at bounding box center [187, 120] width 79 height 14
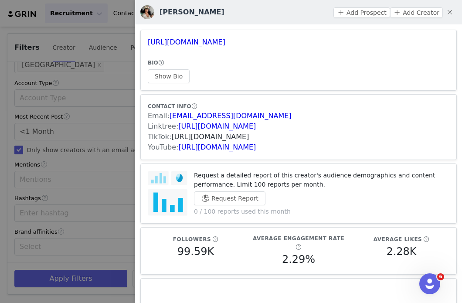
drag, startPoint x: 362, startPoint y: 135, endPoint x: 172, endPoint y: 136, distance: 189.8
click at [172, 136] on div "TikTok: https://www.tiktok.com/share/user/6773523357575201797" at bounding box center [299, 137] width 302 height 10
copy link "https://www.tiktok.com/share/user/6773523357575201797"
click at [450, 10] on button "button" at bounding box center [450, 12] width 14 height 14
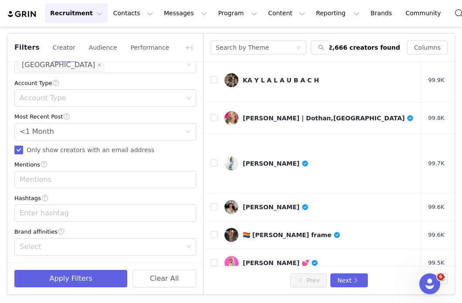
drag, startPoint x: 128, startPoint y: 166, endPoint x: 147, endPoint y: 166, distance: 18.3
click at [128, 166] on div "Mentions" at bounding box center [105, 164] width 182 height 9
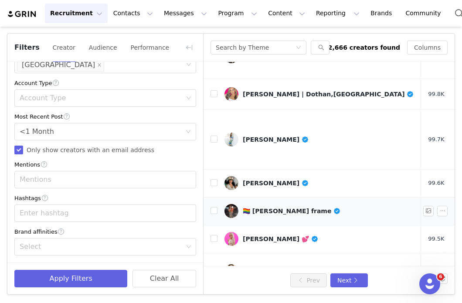
scroll to position [86, 0]
click at [268, 207] on div "🏳️‍🌈 taylor rae frame" at bounding box center [292, 210] width 98 height 7
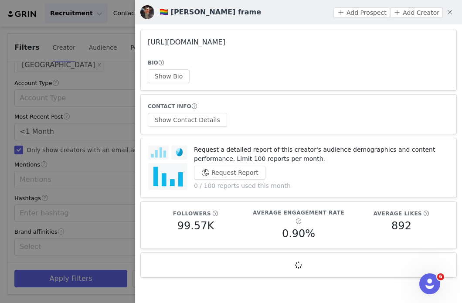
click at [226, 40] on link "https://www.instagram.com/taylorraeframe/" at bounding box center [187, 42] width 78 height 8
click at [107, 140] on div at bounding box center [231, 151] width 462 height 303
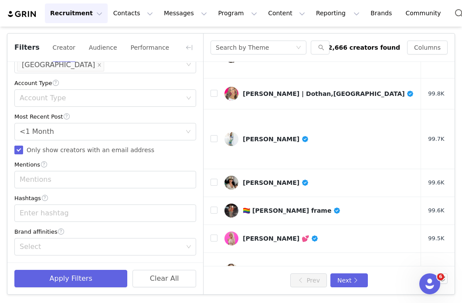
scroll to position [104, 0]
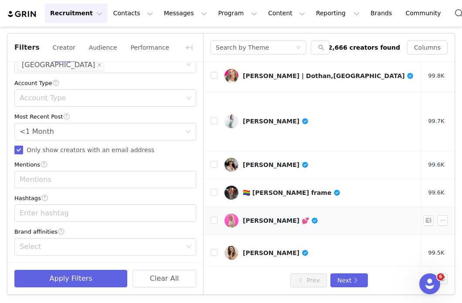
click at [260, 214] on link "Teather Allison 💕" at bounding box center [320, 221] width 190 height 14
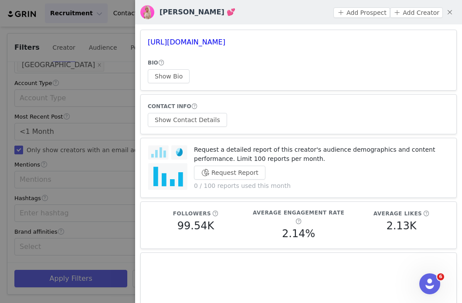
click at [115, 170] on div at bounding box center [231, 151] width 462 height 303
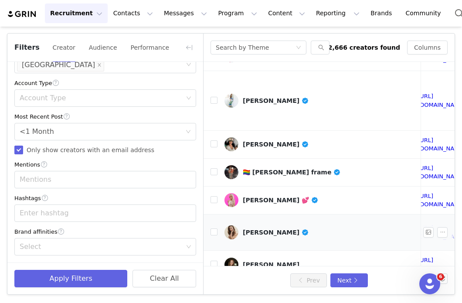
scroll to position [124, 218]
click at [270, 229] on div "Arielle Ratner" at bounding box center [276, 232] width 66 height 7
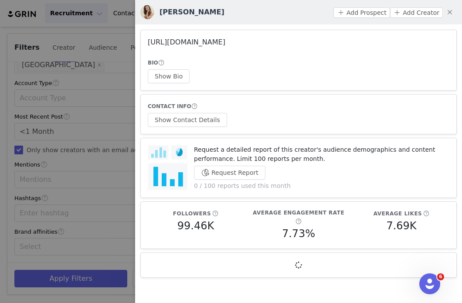
click at [226, 44] on link "https://www.instagram.com/arielleratner/" at bounding box center [187, 42] width 78 height 8
drag, startPoint x: 96, startPoint y: 171, endPoint x: 113, endPoint y: 174, distance: 17.3
click at [96, 171] on div at bounding box center [231, 151] width 462 height 303
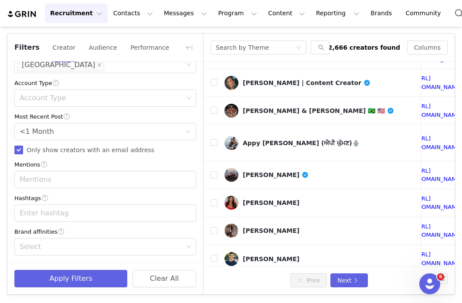
scroll to position [329, 218]
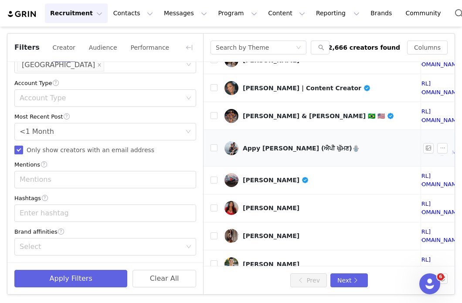
click at [256, 145] on div "Appy Ghuman (ਐਪੀ ਘੁੱਮਣ)🪬" at bounding box center [301, 148] width 117 height 7
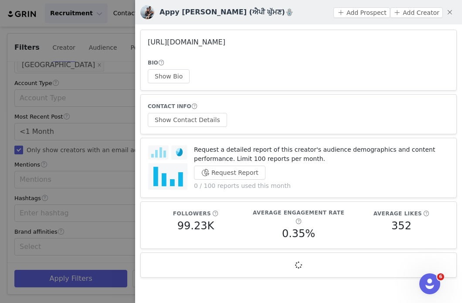
click at [226, 44] on link "https://www.instagram.com/appyghuman/" at bounding box center [187, 42] width 78 height 8
drag, startPoint x: 127, startPoint y: 187, endPoint x: 152, endPoint y: 187, distance: 24.9
click at [127, 187] on div at bounding box center [231, 151] width 462 height 303
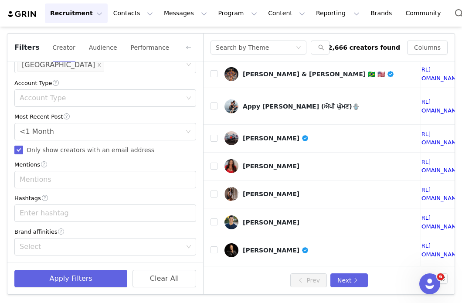
scroll to position [376, 218]
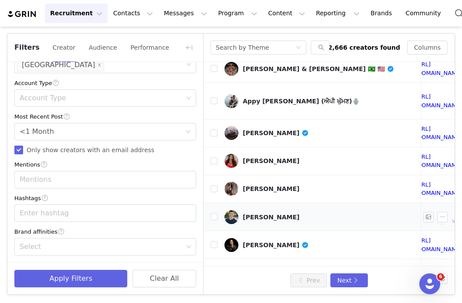
click at [267, 214] on div "Pete Sanchez III" at bounding box center [271, 217] width 57 height 7
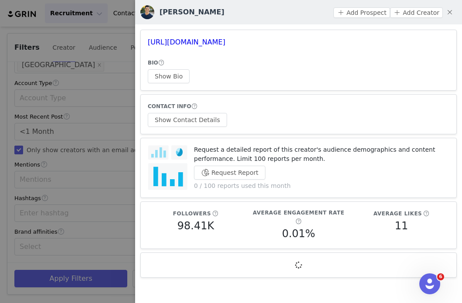
click at [271, 48] on article "https://www.instagram.com/petesanchez3/ BIO Show Bio" at bounding box center [298, 60] width 317 height 61
click at [226, 44] on link "https://www.instagram.com/petesanchez3/" at bounding box center [187, 42] width 78 height 8
click at [118, 160] on div at bounding box center [231, 151] width 462 height 303
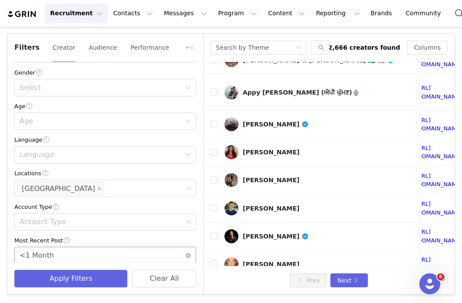
scroll to position [0, 0]
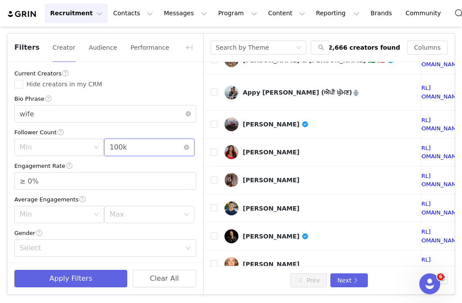
click at [170, 145] on div "Max 100k" at bounding box center [146, 147] width 74 height 17
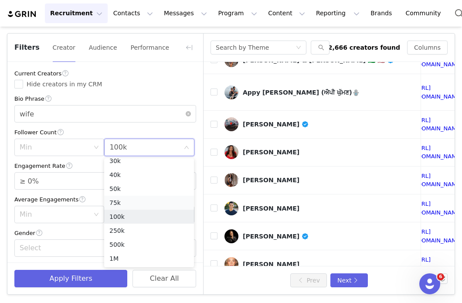
scroll to position [58, 0]
click at [118, 190] on li "50k" at bounding box center [149, 193] width 90 height 14
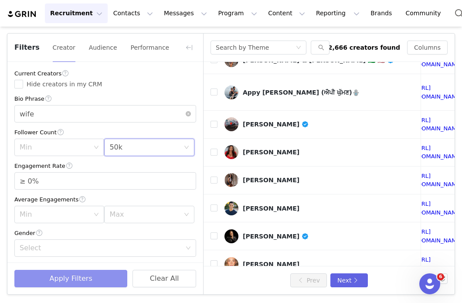
click at [86, 273] on button "Apply Filters" at bounding box center [70, 278] width 113 height 17
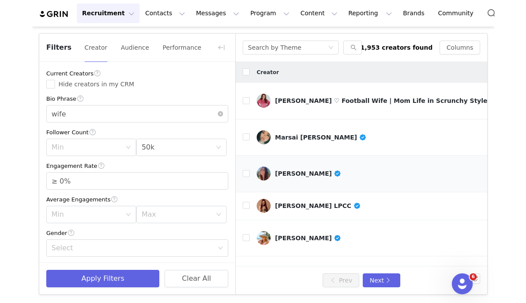
scroll to position [0, 96]
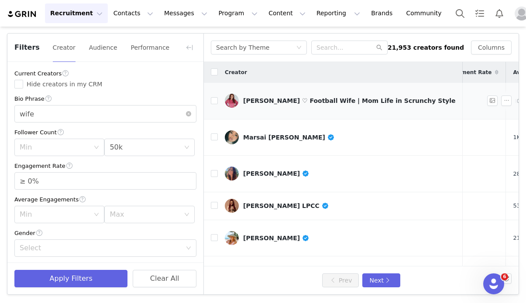
click at [284, 98] on div "Ashley Crenshaw ♡ Football Wife | Mom Life in Scrunchy Style" at bounding box center [349, 100] width 212 height 7
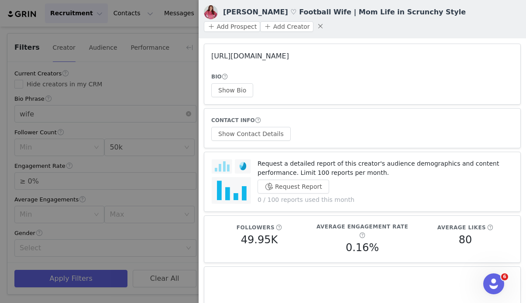
click at [289, 55] on link "https://www.instagram.com/thatredheadedmama/" at bounding box center [250, 56] width 78 height 8
click at [148, 152] on div at bounding box center [263, 151] width 526 height 303
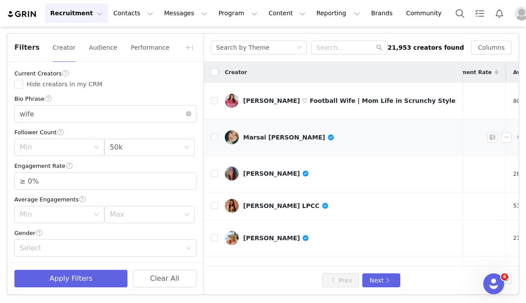
click at [280, 134] on div "Marsai Sade Bell" at bounding box center [288, 137] width 91 height 7
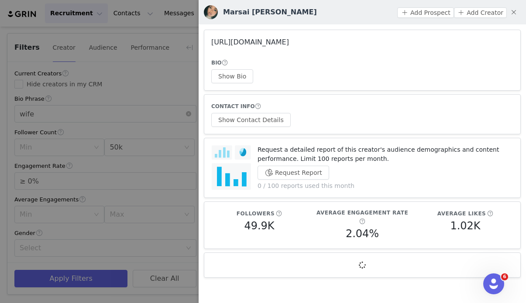
click at [289, 44] on link "https://www.instagram.com/mingforking/" at bounding box center [250, 42] width 78 height 8
click at [167, 130] on div at bounding box center [263, 151] width 526 height 303
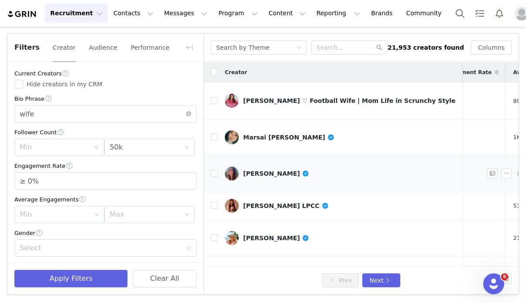
click at [264, 170] on div "Anne Olson-Calpe" at bounding box center [276, 173] width 66 height 7
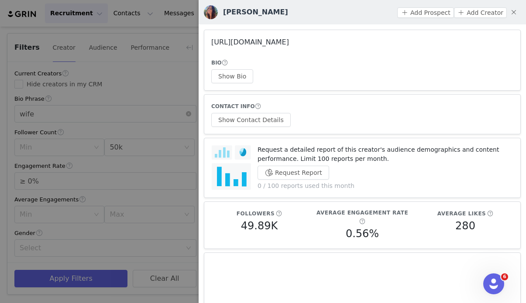
click at [289, 45] on link "https://www.instagram.com/itsanne_withan_e/" at bounding box center [250, 42] width 78 height 8
click at [185, 121] on div at bounding box center [263, 151] width 526 height 303
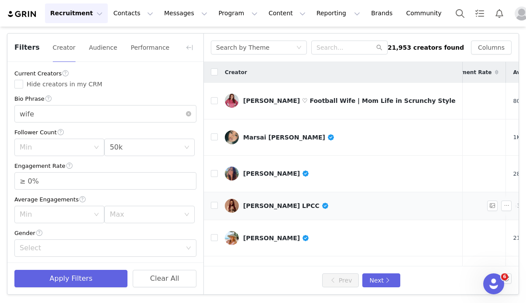
click at [256, 202] on div "Jessica Ellis-Bulgin LPCC" at bounding box center [286, 205] width 86 height 7
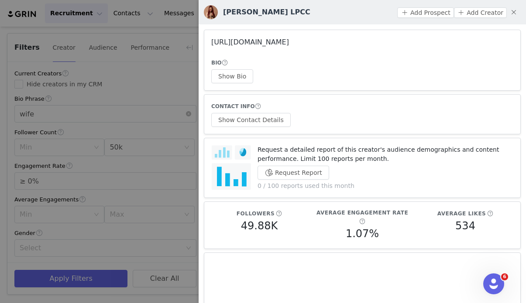
click at [289, 41] on link "https://www.instagram.com/jessicaellisbulgin/" at bounding box center [250, 42] width 78 height 8
click at [171, 154] on div at bounding box center [263, 151] width 526 height 303
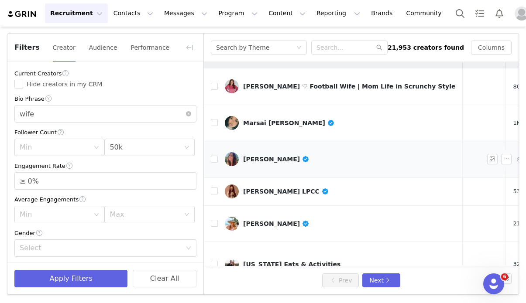
scroll to position [16, 96]
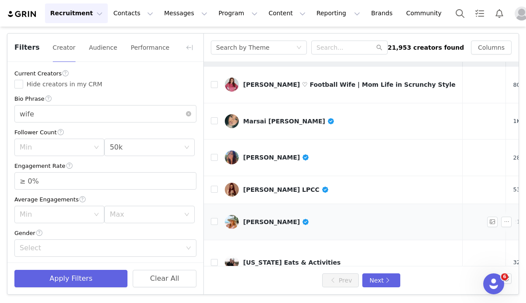
click at [275, 215] on link "Katie Summers" at bounding box center [340, 222] width 231 height 14
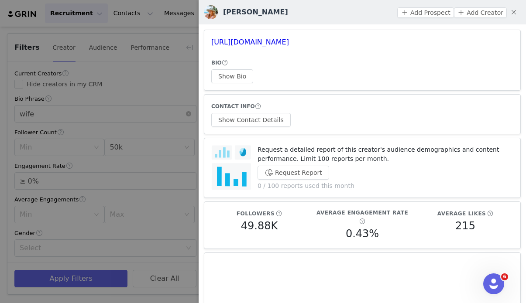
click at [292, 47] on h3 "https://www.instagram.com/thealohablonde/" at bounding box center [362, 42] width 302 height 10
click at [289, 43] on link "https://www.instagram.com/thealohablonde/" at bounding box center [250, 42] width 78 height 8
click at [190, 160] on div at bounding box center [263, 151] width 526 height 303
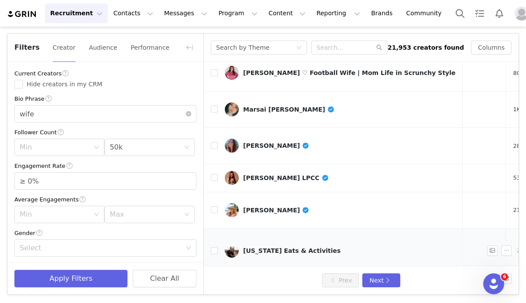
scroll to position [30, 96]
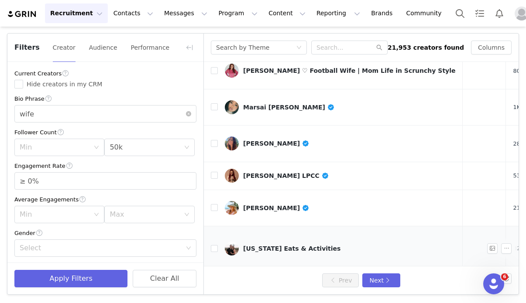
click at [278, 242] on link "Arizona Eats & Activities" at bounding box center [340, 249] width 231 height 14
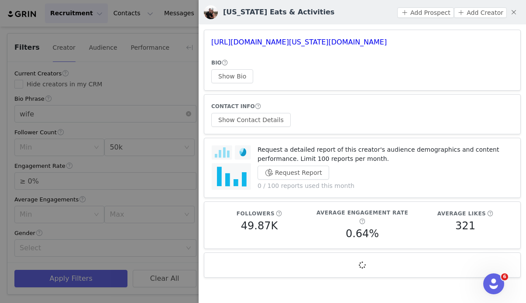
click at [280, 47] on h3 "https://www.instagram.com/arizona.datenight/" at bounding box center [362, 42] width 302 height 10
click at [277, 42] on link "https://www.instagram.com/arizona.datenight/" at bounding box center [298, 42] width 175 height 8
click at [263, 121] on button "Show Contact Details" at bounding box center [250, 120] width 79 height 14
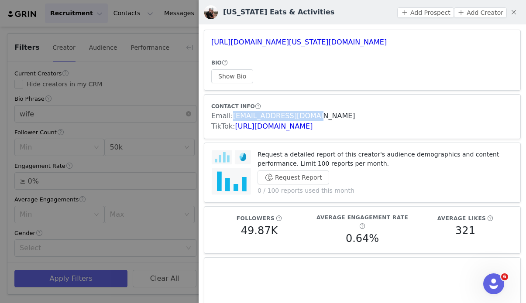
drag, startPoint x: 309, startPoint y: 116, endPoint x: 233, endPoint y: 120, distance: 76.0
click at [233, 120] on div "Email: azdn.collab@gmail.com" at bounding box center [362, 116] width 302 height 10
copy link "azdn.collab@gmail.com"
drag, startPoint x: 366, startPoint y: 44, endPoint x: 212, endPoint y: 43, distance: 154.4
click at [212, 43] on h3 "https://www.instagram.com/arizona.datenight/" at bounding box center [362, 42] width 302 height 10
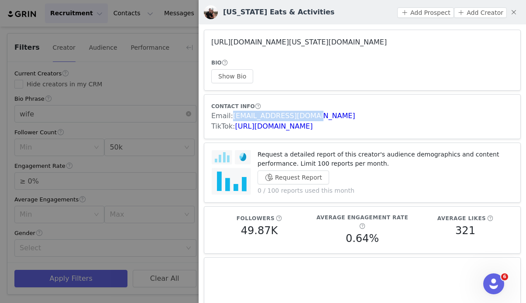
copy link "https://www.instagram.com/arizona.datenight/"
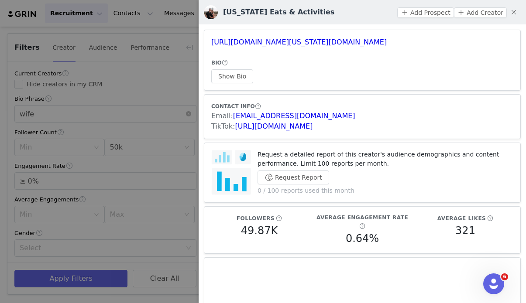
click at [157, 120] on div at bounding box center [263, 151] width 526 height 303
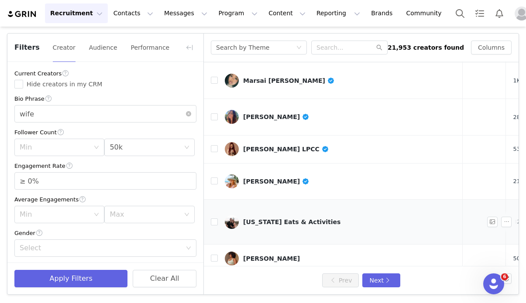
scroll to position [93, 96]
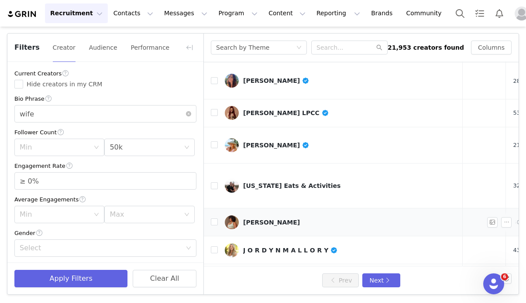
click at [281, 219] on div "Ronnie Howard-Butler" at bounding box center [271, 222] width 57 height 7
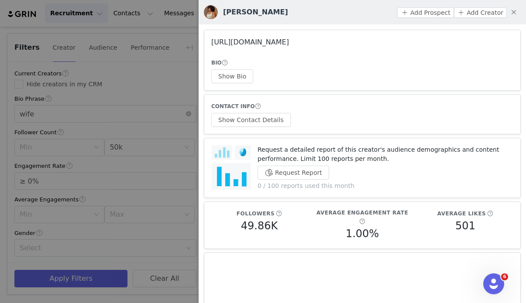
click at [289, 44] on link "https://www.instagram.com/loveronnie/" at bounding box center [250, 42] width 78 height 8
click at [130, 151] on div at bounding box center [263, 151] width 526 height 303
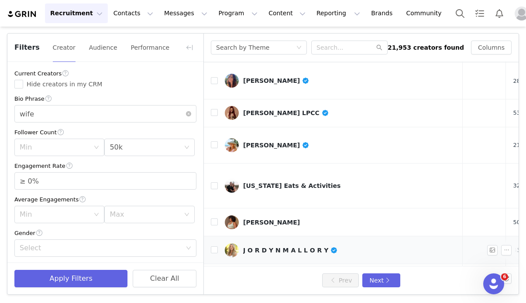
click at [266, 247] on div "J O R D Y N M A L L O R Y" at bounding box center [290, 250] width 95 height 7
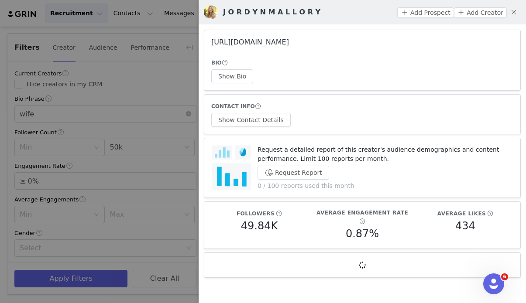
click at [289, 41] on link "https://www.instagram.com/jordynmallory/" at bounding box center [250, 42] width 78 height 8
click at [186, 163] on div at bounding box center [263, 151] width 526 height 303
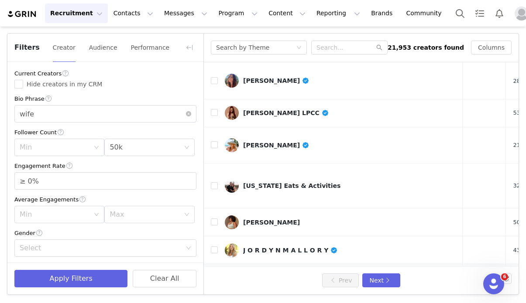
click at [265, 276] on div "Ashbey - Indigenous Mom + Wife" at bounding box center [320, 279] width 155 height 7
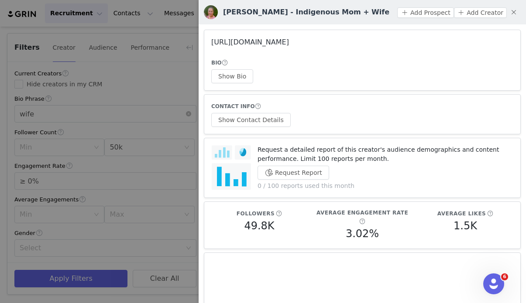
click at [289, 41] on link "https://www.instagram.com/campbeasleywood/" at bounding box center [250, 42] width 78 height 8
click at [177, 127] on div at bounding box center [263, 151] width 526 height 303
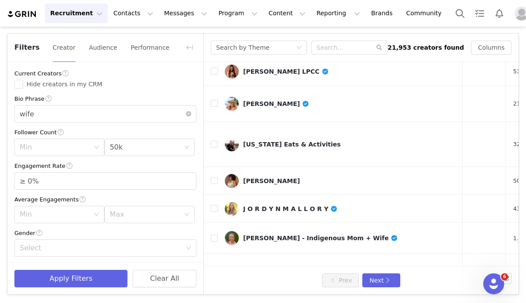
scroll to position [141, 96]
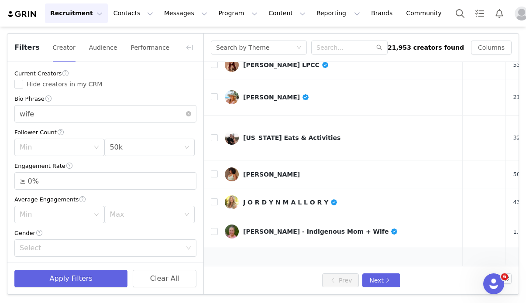
click at [262, 270] on div "Rebekah Rhodes" at bounding box center [271, 273] width 57 height 7
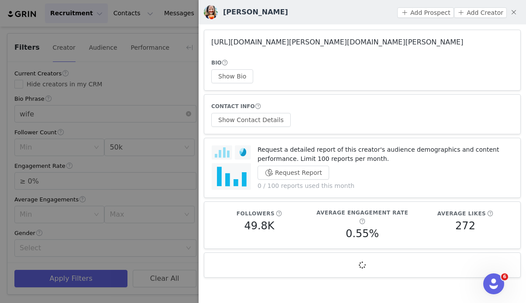
click at [282, 45] on link "https://www.instagram.com/rebekah.rhodes/" at bounding box center [337, 42] width 252 height 8
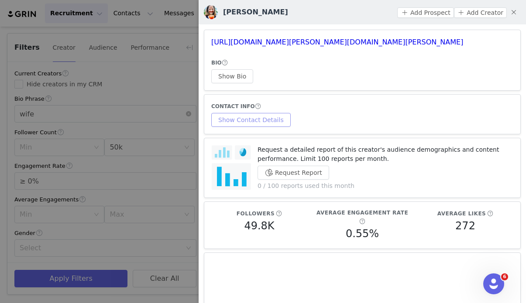
click at [277, 121] on button "Show Contact Details" at bounding box center [250, 120] width 79 height 14
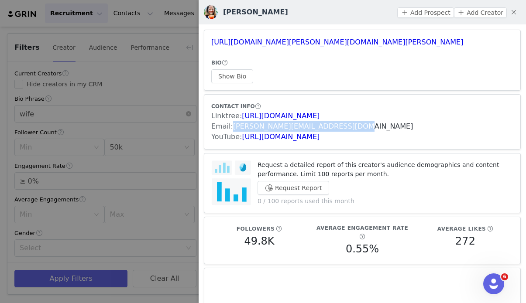
drag, startPoint x: 352, startPoint y: 126, endPoint x: 232, endPoint y: 127, distance: 120.0
click at [232, 127] on div "Email: rebekah@abundantpermaculture.com" at bounding box center [362, 126] width 302 height 10
copy link "rebekah@abundantpermaculture.com"
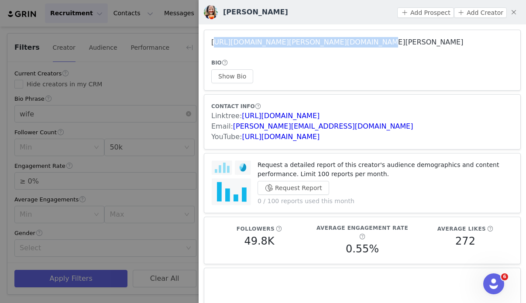
drag, startPoint x: 358, startPoint y: 41, endPoint x: 212, endPoint y: 38, distance: 146.2
click at [212, 38] on h3 "https://www.instagram.com/rebekah.rhodes/" at bounding box center [362, 42] width 302 height 10
copy link "https://www.instagram.com/rebekah.rhodes/"
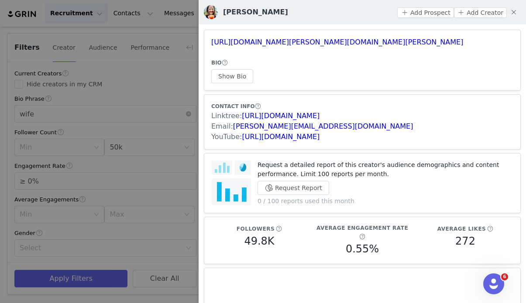
click at [159, 126] on div at bounding box center [263, 151] width 526 height 303
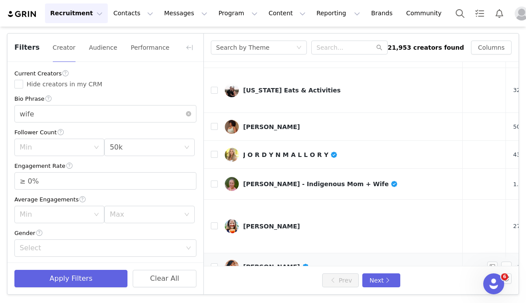
scroll to position [190, 96]
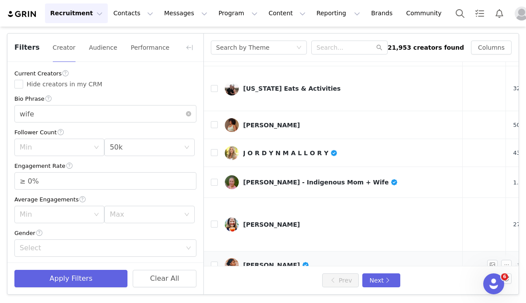
click at [267, 262] on div "Jordyn Gaines" at bounding box center [276, 265] width 66 height 7
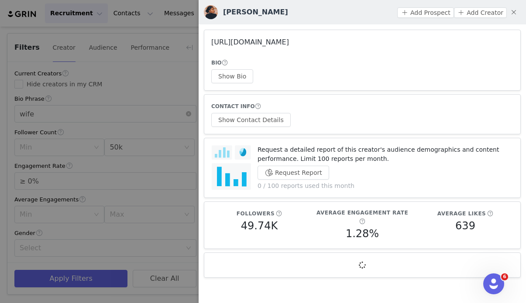
click at [289, 44] on link "https://www.instagram.com/exjordynary/" at bounding box center [250, 42] width 78 height 8
click at [125, 180] on div at bounding box center [263, 151] width 526 height 303
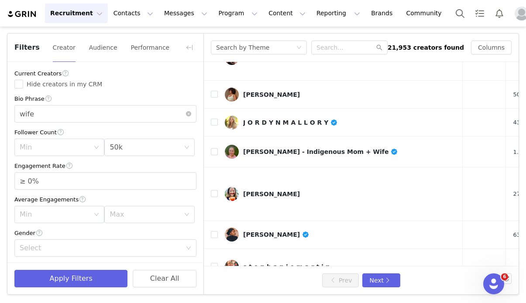
scroll to position [224, 96]
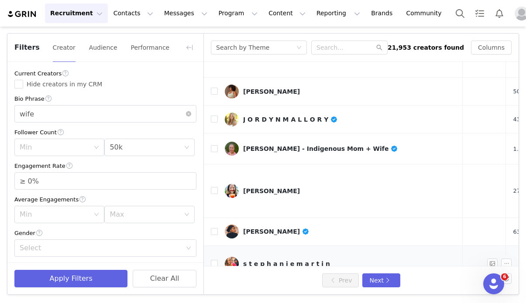
click at [271, 257] on link "s t e p h a n i e m a r t i n" at bounding box center [340, 264] width 231 height 14
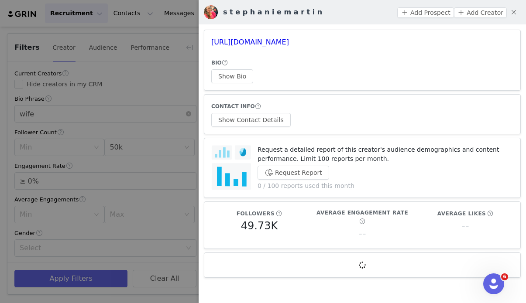
click at [279, 37] on article "https://www.instagram.com/stephanierosemartin/ BIO Show Bio" at bounding box center [362, 60] width 317 height 61
click at [280, 38] on link "https://www.instagram.com/stephanierosemartin/" at bounding box center [250, 42] width 78 height 8
click at [269, 114] on button "Show Contact Details" at bounding box center [250, 120] width 79 height 14
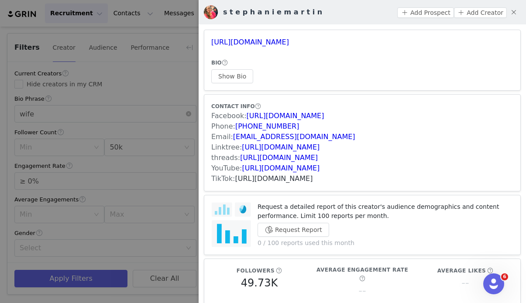
click at [313, 177] on link "https://www.tiktok.com/share/user/6769902815742624773" at bounding box center [274, 178] width 78 height 8
drag, startPoint x: 361, startPoint y: 138, endPoint x: 232, endPoint y: 137, distance: 129.1
click at [232, 137] on div "Email: zackeryandstephaniemartin@gmail.com" at bounding box center [362, 137] width 302 height 10
copy link "zackeryandstephaniemartin@gmail.com"
drag, startPoint x: 372, startPoint y: 42, endPoint x: 211, endPoint y: 42, distance: 160.5
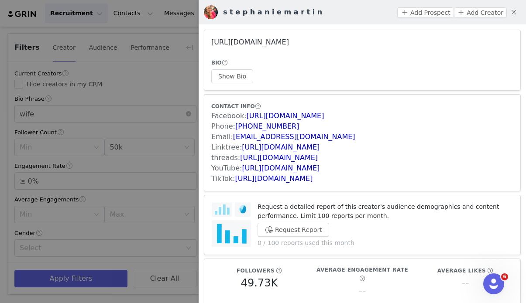
click at [211, 42] on h3 "https://www.instagram.com/stephanierosemartin/" at bounding box center [362, 42] width 302 height 10
click at [166, 160] on div at bounding box center [263, 151] width 526 height 303
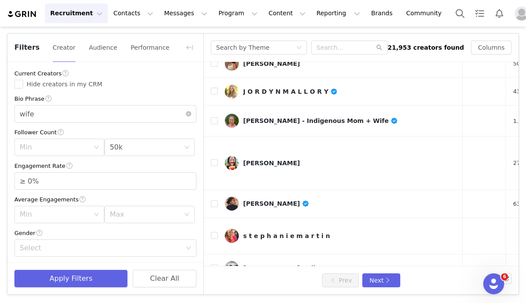
scroll to position [256, 96]
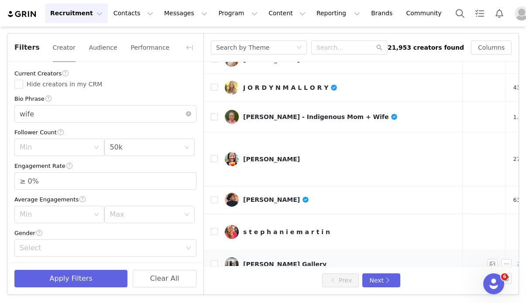
click at [283, 261] on div "Gebhardt Gallery" at bounding box center [284, 264] width 83 height 7
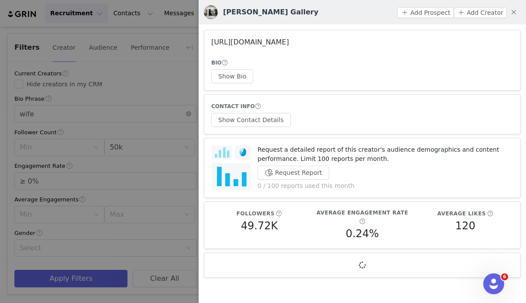
click at [284, 41] on link "https://www.instagram.com/gebhardtgallery/" at bounding box center [250, 42] width 78 height 8
click at [119, 181] on div at bounding box center [263, 151] width 526 height 303
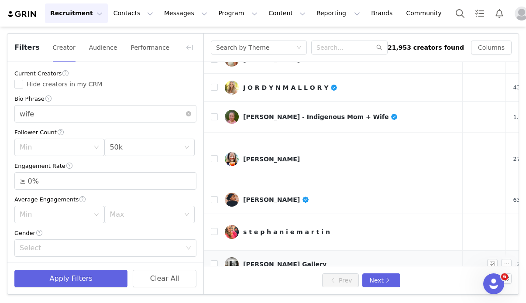
scroll to position [295, 96]
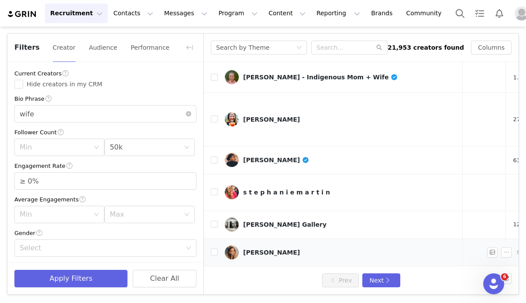
click at [263, 249] on div "Déjà Crawford" at bounding box center [271, 252] width 57 height 7
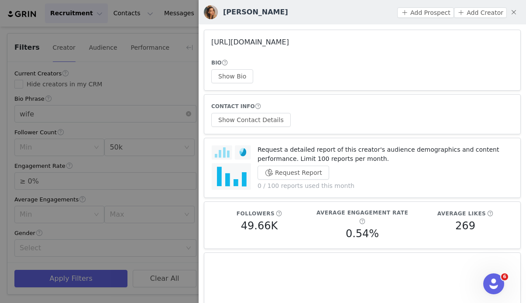
click at [289, 43] on link "https://www.instagram.com/itsdejavu/" at bounding box center [250, 42] width 78 height 8
click at [271, 123] on button "Show Contact Details" at bounding box center [250, 120] width 79 height 14
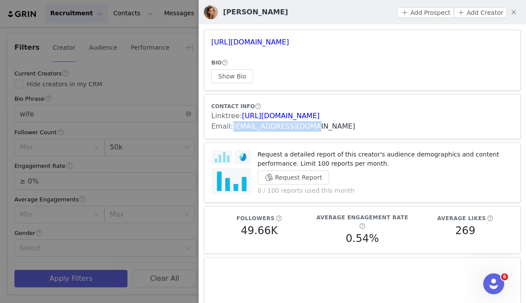
drag, startPoint x: 310, startPoint y: 128, endPoint x: 233, endPoint y: 127, distance: 76.8
click at [233, 126] on div "Email: dejamattox@gmail.com" at bounding box center [362, 126] width 302 height 10
drag, startPoint x: 351, startPoint y: 43, endPoint x: 212, endPoint y: 42, distance: 139.6
click at [212, 42] on h3 "https://www.instagram.com/itsdejavu/" at bounding box center [362, 42] width 302 height 10
click at [152, 131] on div at bounding box center [263, 151] width 526 height 303
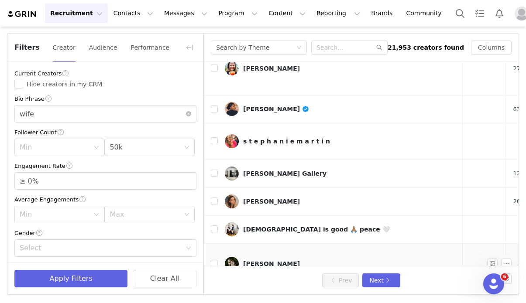
scroll to position [348, 96]
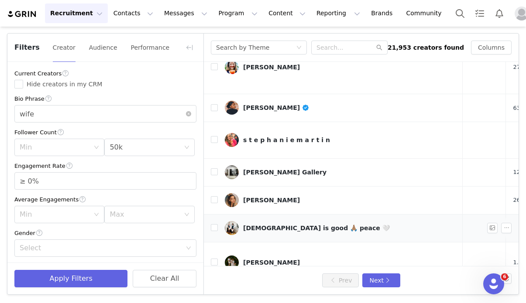
click at [270, 221] on link "God is good 🙏🏽 peace 🤍" at bounding box center [340, 228] width 231 height 14
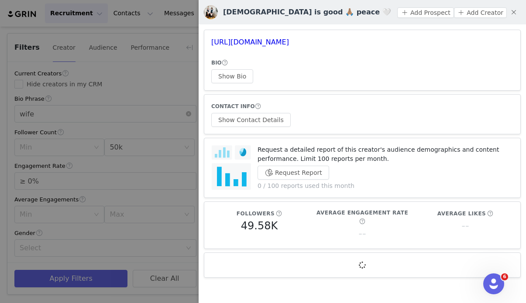
click at [276, 38] on h3 "https://www.instagram.com/gabby_1220/" at bounding box center [362, 42] width 302 height 10
click at [281, 45] on link "https://www.instagram.com/gabby_1220/" at bounding box center [250, 42] width 78 height 8
click at [159, 138] on div at bounding box center [263, 151] width 526 height 303
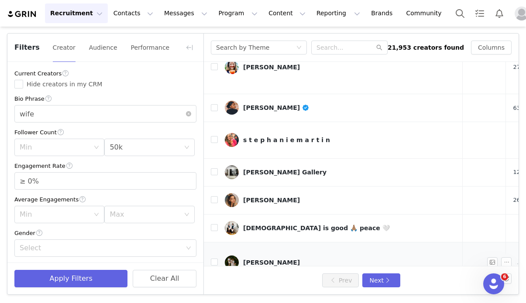
click at [266, 259] on div "natalie freeman" at bounding box center [271, 262] width 57 height 7
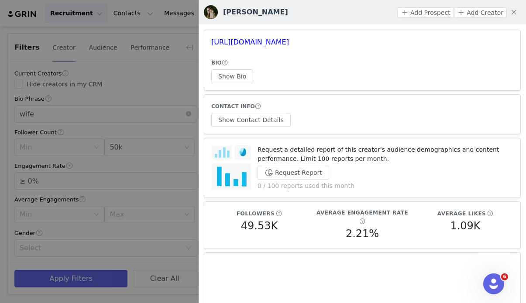
click at [176, 227] on div at bounding box center [263, 151] width 526 height 303
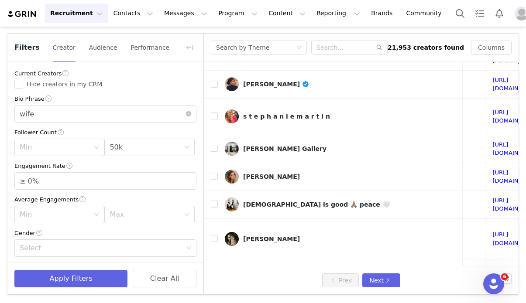
scroll to position [393, 182]
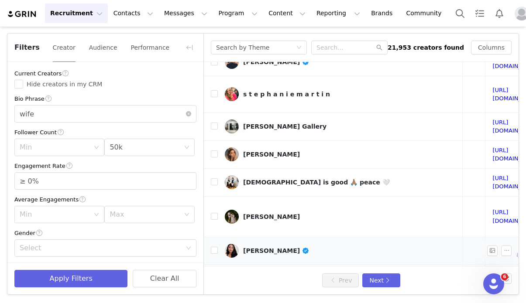
click at [256, 244] on link "Brittney Moses" at bounding box center [340, 251] width 231 height 14
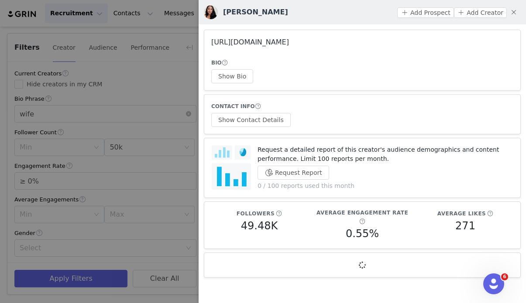
click at [263, 42] on link "https://www.instagram.com/brittneymoses/" at bounding box center [250, 42] width 78 height 8
click at [275, 121] on button "Show Contact Details" at bounding box center [250, 120] width 79 height 14
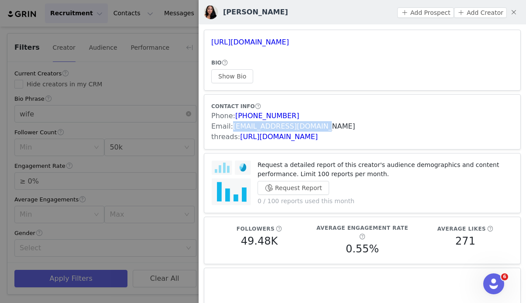
drag, startPoint x: 318, startPoint y: 127, endPoint x: 232, endPoint y: 127, distance: 85.5
click at [232, 127] on div "Email: info@brittneyamoses.com" at bounding box center [362, 126] width 302 height 10
drag, startPoint x: 353, startPoint y: 42, endPoint x: 211, endPoint y: 40, distance: 142.7
click at [211, 40] on h3 "https://www.instagram.com/brittneymoses/" at bounding box center [362, 42] width 302 height 10
click at [141, 147] on div at bounding box center [263, 151] width 526 height 303
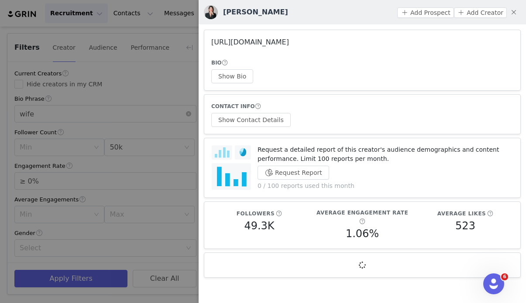
click at [248, 42] on link "https://www.instagram.com/emilyrockwell_np/" at bounding box center [250, 42] width 78 height 8
click at [171, 134] on div at bounding box center [263, 151] width 526 height 303
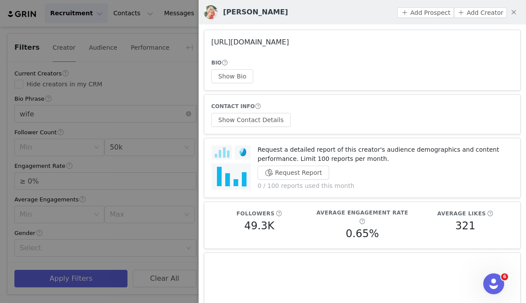
click at [289, 39] on link "https://www.instagram.com/amorology/" at bounding box center [250, 42] width 78 height 8
click at [133, 171] on div at bounding box center [263, 151] width 526 height 303
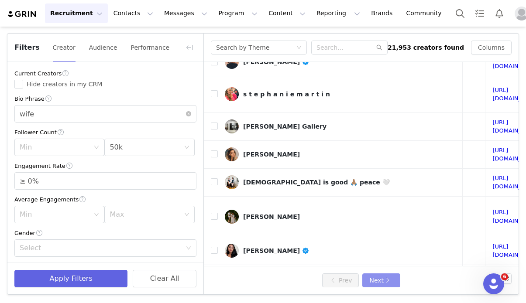
click at [376, 280] on button "Next" at bounding box center [381, 281] width 38 height 14
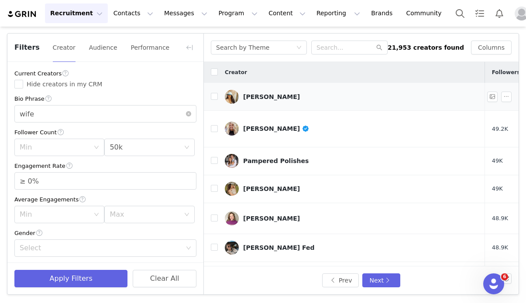
click at [260, 94] on link "Jas" at bounding box center [351, 97] width 253 height 14
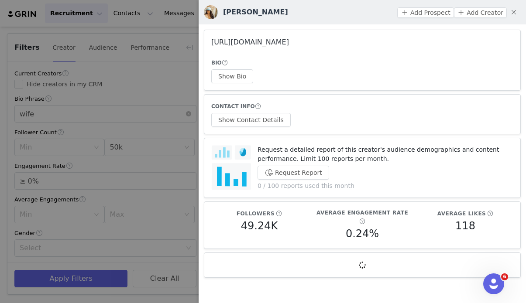
click at [264, 41] on link "https://www.instagram.com/jasmineyeila/" at bounding box center [250, 42] width 78 height 8
click at [184, 142] on div at bounding box center [263, 151] width 526 height 303
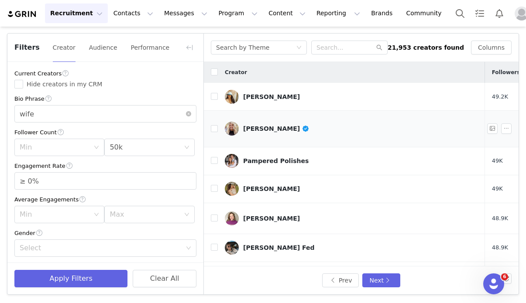
click at [275, 125] on div "Nikki-Dee Ray" at bounding box center [276, 128] width 66 height 7
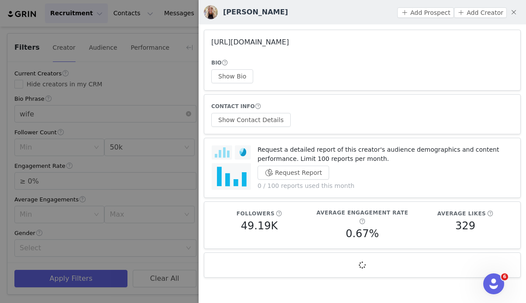
click at [289, 42] on link "https://www.instagram.com/nikkidee_ray/" at bounding box center [250, 42] width 78 height 8
click at [270, 119] on button "Show Contact Details" at bounding box center [250, 120] width 79 height 14
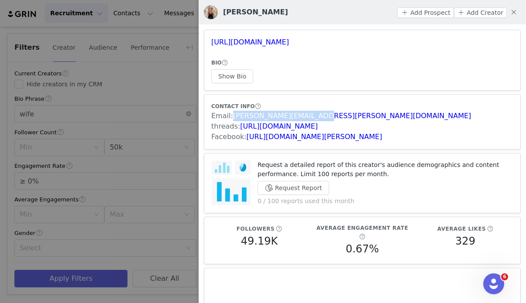
drag, startPoint x: 318, startPoint y: 114, endPoint x: 231, endPoint y: 115, distance: 87.3
click at [231, 115] on div "Email: nikki-dee@nikki-dee.com" at bounding box center [362, 116] width 302 height 10
drag, startPoint x: 349, startPoint y: 44, endPoint x: 212, endPoint y: 40, distance: 137.0
click at [212, 40] on h3 "https://www.instagram.com/nikkidee_ray/" at bounding box center [362, 42] width 302 height 10
click at [127, 158] on div at bounding box center [263, 151] width 526 height 303
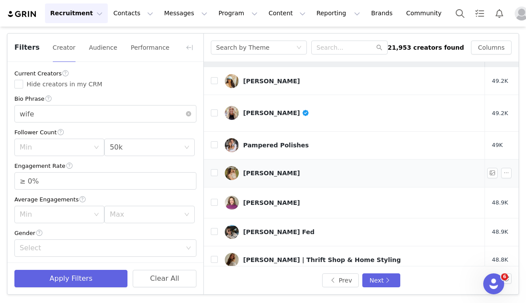
scroll to position [14, 0]
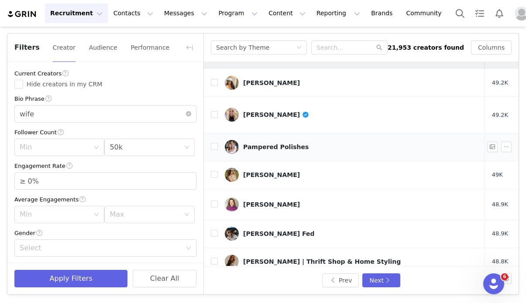
click at [274, 140] on link "Pampered Polishes" at bounding box center [351, 147] width 253 height 14
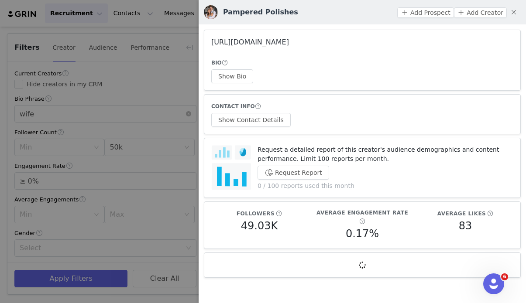
click at [279, 42] on link "https://www.instagram.com/pamperedpolishes/" at bounding box center [250, 42] width 78 height 8
click at [186, 162] on div at bounding box center [263, 151] width 526 height 303
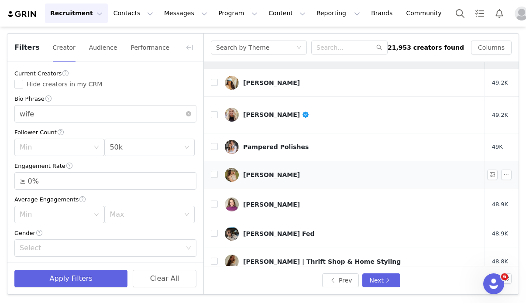
click at [267, 168] on link "Cait Crowell" at bounding box center [351, 175] width 253 height 14
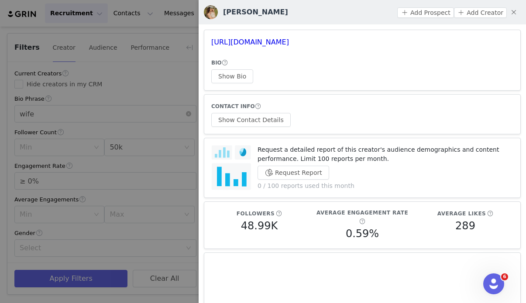
click at [317, 47] on h3 "https://www.instagram.com/whatcaitate/" at bounding box center [362, 42] width 302 height 10
click at [289, 44] on link "https://www.instagram.com/whatcaitate/" at bounding box center [250, 42] width 78 height 8
click at [262, 117] on button "Show Contact Details" at bounding box center [250, 120] width 79 height 14
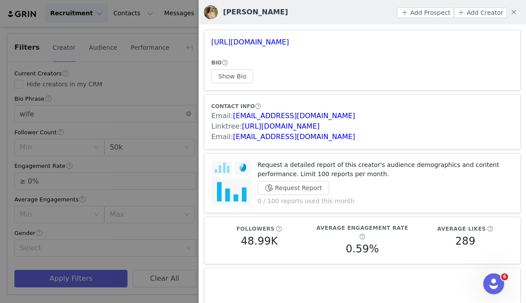
click at [315, 135] on div "Email: admin@caitcrowell.com" at bounding box center [362, 137] width 302 height 10
drag, startPoint x: 315, startPoint y: 136, endPoint x: 308, endPoint y: 135, distance: 7.9
click at [308, 135] on div "Email: admin@caitcrowell.com" at bounding box center [362, 137] width 302 height 10
drag, startPoint x: 305, startPoint y: 118, endPoint x: 232, endPoint y: 117, distance: 73.3
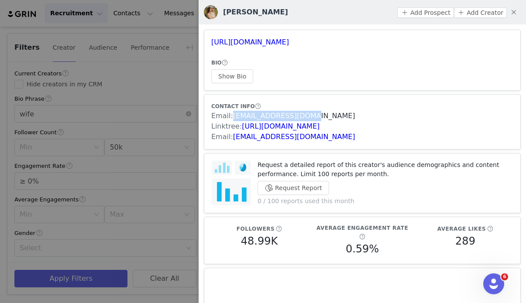
click at [232, 117] on div "Email: info@caitcrowell.com" at bounding box center [362, 116] width 302 height 10
drag, startPoint x: 348, startPoint y: 43, endPoint x: 211, endPoint y: 38, distance: 137.0
click at [211, 38] on article "https://www.instagram.com/whatcaitate/ BIO Show Bio" at bounding box center [362, 60] width 317 height 61
click at [139, 140] on div at bounding box center [263, 151] width 526 height 303
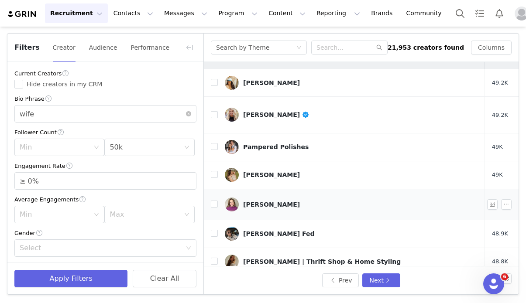
click at [268, 198] on link "Natalie Whelchel" at bounding box center [351, 205] width 253 height 14
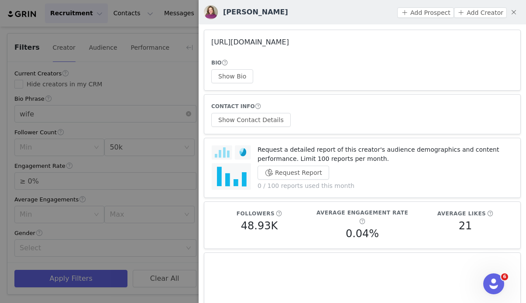
click at [289, 44] on link "https://www.instagram.com/livinginmidwest/" at bounding box center [250, 42] width 78 height 8
click at [132, 185] on div at bounding box center [263, 151] width 526 height 303
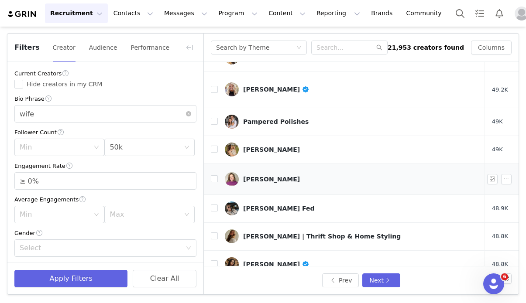
scroll to position [45, 0]
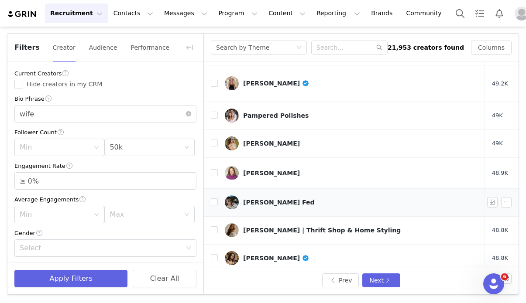
click at [263, 199] on div "Galina Fed" at bounding box center [279, 202] width 72 height 7
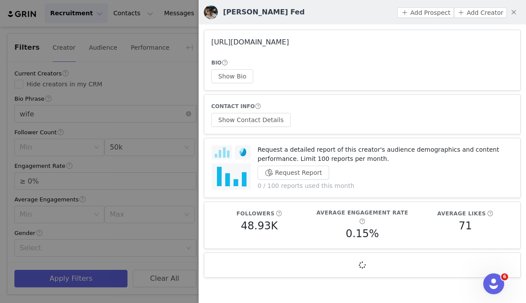
click at [256, 40] on link "https://www.instagram.com/galinafed_/" at bounding box center [250, 42] width 78 height 8
click at [254, 123] on button "Show Contact Details" at bounding box center [250, 120] width 79 height 14
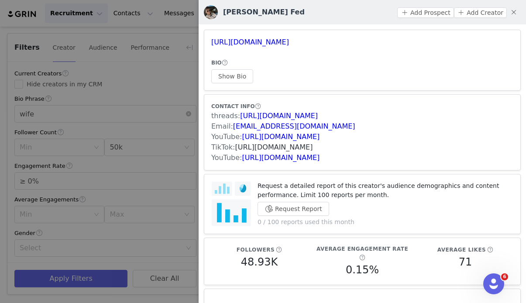
click at [308, 146] on link "https://www.tiktok.com/share/user/6780404195902063622" at bounding box center [274, 147] width 78 height 8
click at [166, 152] on div at bounding box center [263, 151] width 526 height 303
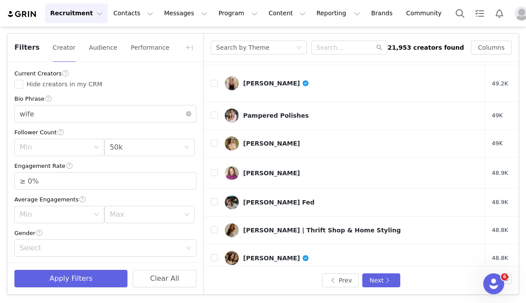
scroll to position [79, 0]
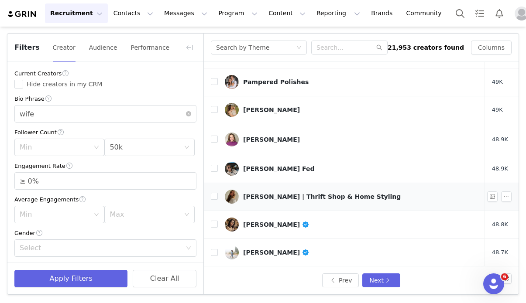
click at [270, 193] on div "Sadie Williams | Thrift Shop & Home Styling" at bounding box center [321, 196] width 157 height 7
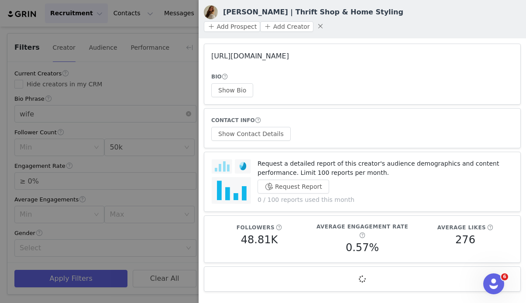
click at [270, 52] on link "https://www.instagram.com/sadiesthriftyfinds/" at bounding box center [250, 56] width 78 height 8
click at [149, 128] on div at bounding box center [263, 151] width 526 height 303
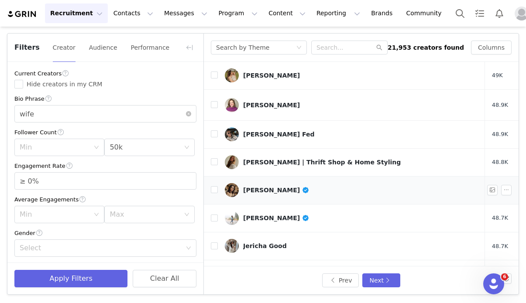
scroll to position [115, 0]
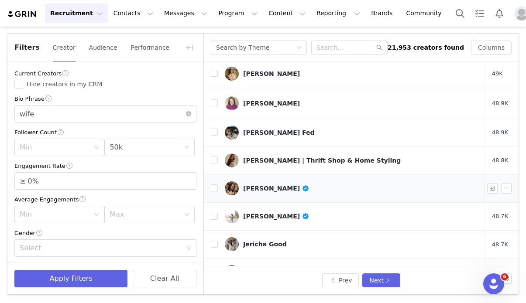
click at [273, 185] on div "Nory A Pakravan" at bounding box center [276, 188] width 66 height 7
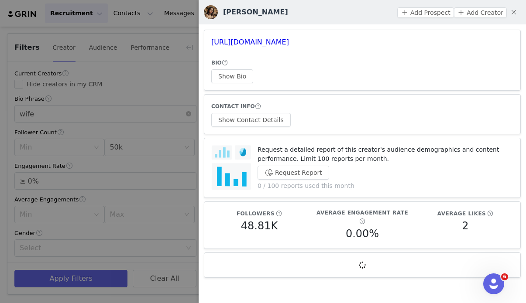
click at [275, 37] on h3 "https://www.instagram.com/imnory3.0/" at bounding box center [362, 42] width 302 height 10
click at [277, 38] on link "https://www.instagram.com/imnory3.0/" at bounding box center [250, 42] width 78 height 8
click at [193, 138] on div at bounding box center [263, 151] width 526 height 303
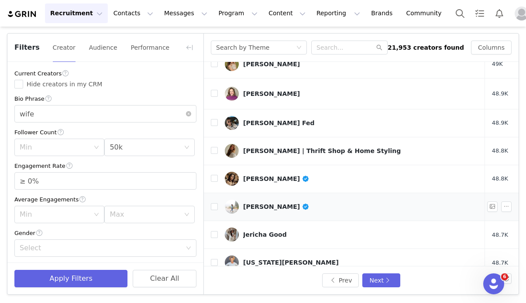
scroll to position [127, 0]
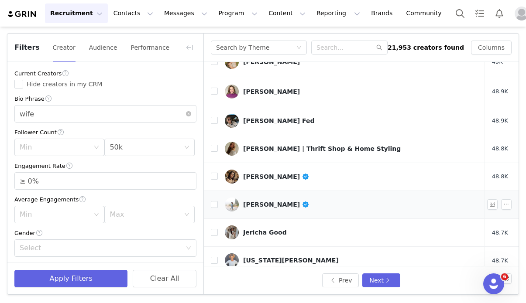
click at [267, 201] on div "Ericka Castanos" at bounding box center [276, 204] width 66 height 7
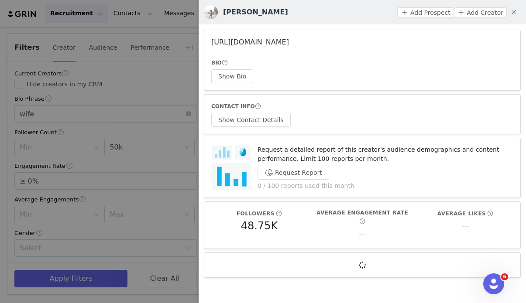
click at [289, 39] on link "https://www.instagram.com/loveerickacastanos/" at bounding box center [250, 42] width 78 height 8
click at [189, 151] on div at bounding box center [263, 151] width 526 height 303
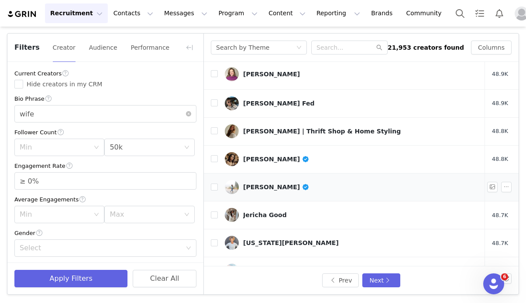
scroll to position [146, 0]
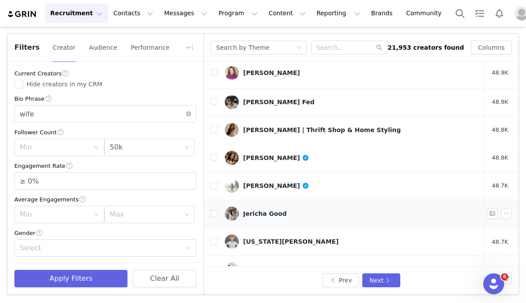
click at [259, 210] on div "Jericha Good" at bounding box center [265, 213] width 44 height 7
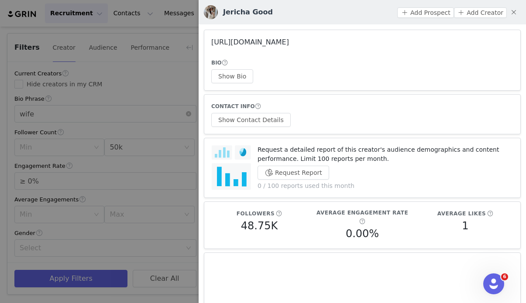
click at [283, 40] on link "https://www.instagram.com/jerichagood/" at bounding box center [250, 42] width 78 height 8
click at [157, 166] on div at bounding box center [263, 151] width 526 height 303
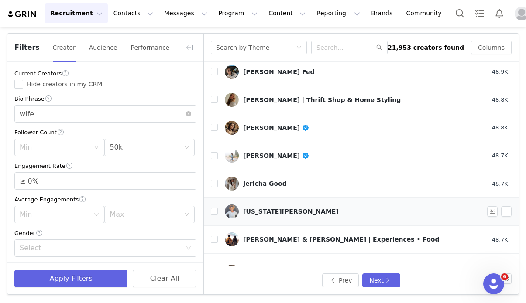
scroll to position [178, 0]
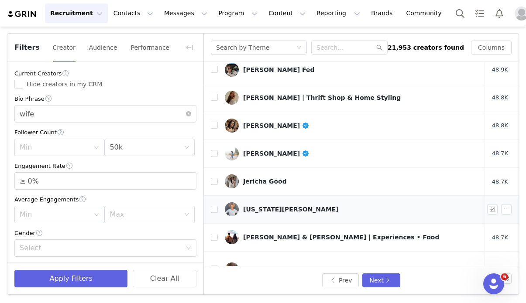
click at [253, 206] on div "Georgia Alfredas" at bounding box center [291, 209] width 96 height 7
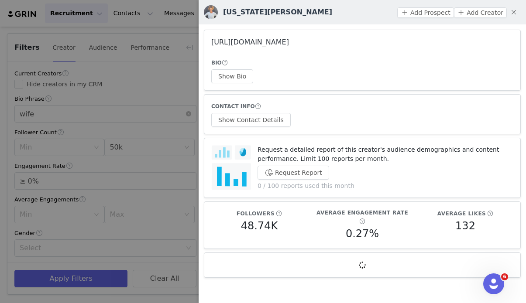
click at [279, 41] on link "https://www.instagram.com/georgiaalfredas/" at bounding box center [250, 42] width 78 height 8
click at [178, 171] on div at bounding box center [263, 151] width 526 height 303
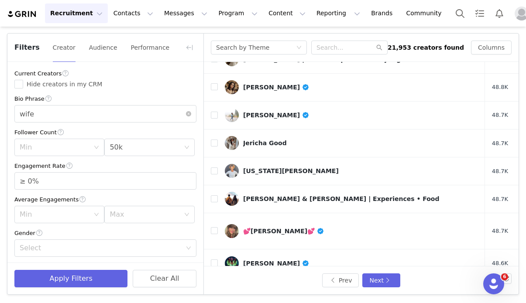
scroll to position [225, 0]
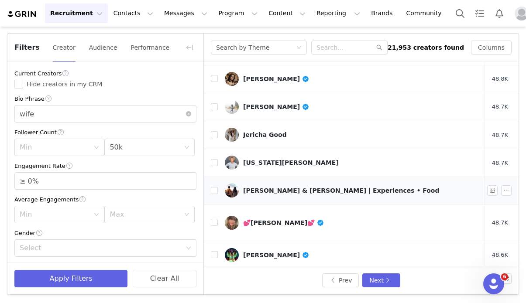
click at [260, 187] on div "Nadia & Jeremy | Experiences • Food" at bounding box center [341, 190] width 196 height 7
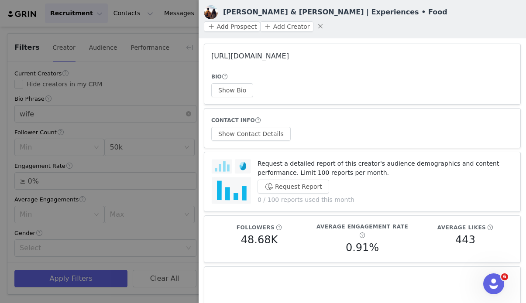
click at [273, 52] on link "https://www.instagram.com/flywiththesrys_/" at bounding box center [250, 56] width 78 height 8
click at [274, 127] on button "Show Contact Details" at bounding box center [250, 134] width 79 height 14
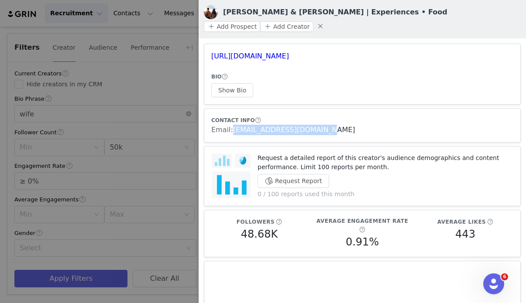
drag, startPoint x: 319, startPoint y: 113, endPoint x: 232, endPoint y: 113, distance: 86.8
click at [232, 125] on div "Email: flywiththesrys@gmail.com" at bounding box center [362, 130] width 302 height 10
drag, startPoint x: 360, startPoint y: 41, endPoint x: 212, endPoint y: 39, distance: 148.3
click at [212, 51] on h3 "https://www.instagram.com/flywiththesrys_/" at bounding box center [362, 56] width 302 height 10
click at [115, 174] on div at bounding box center [263, 151] width 526 height 303
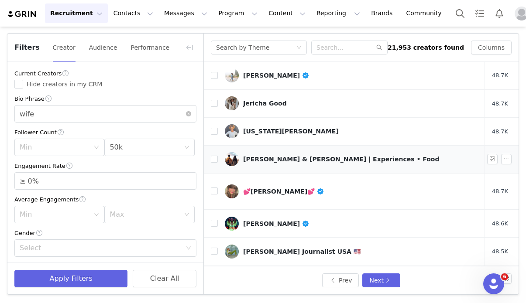
scroll to position [262, 0]
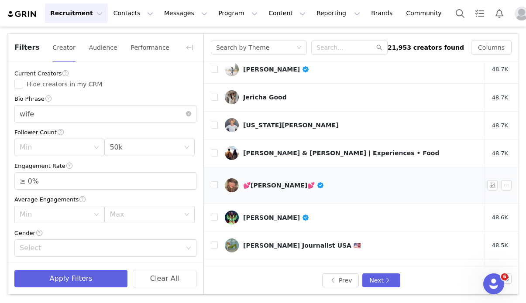
click at [257, 182] on div "💕Rachel Ratledge💕" at bounding box center [283, 185] width 81 height 7
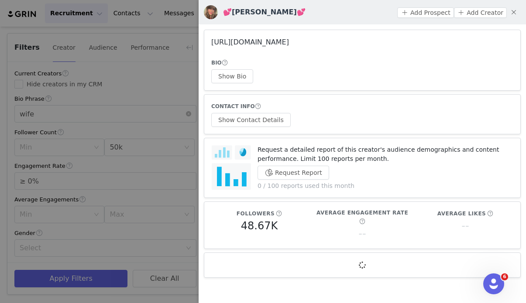
click at [255, 43] on link "https://www.instagram.com/rachels_journey3.0/" at bounding box center [250, 42] width 78 height 8
click at [255, 117] on button "Show Contact Details" at bounding box center [250, 120] width 79 height 14
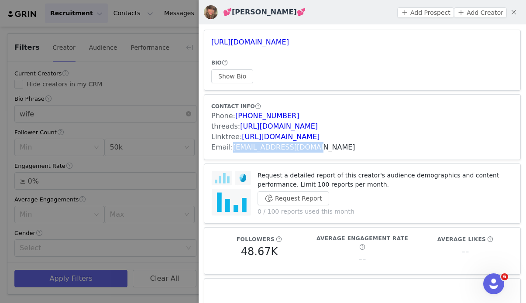
drag, startPoint x: 315, startPoint y: 145, endPoint x: 232, endPoint y: 144, distance: 82.4
click at [232, 144] on div "Email: rachelratledge@me.com" at bounding box center [362, 147] width 302 height 10
drag, startPoint x: 374, startPoint y: 46, endPoint x: 211, endPoint y: 41, distance: 163.2
click at [211, 41] on h3 "https://www.instagram.com/rachels_journey3.0/" at bounding box center [362, 42] width 302 height 10
click at [160, 126] on div at bounding box center [263, 151] width 526 height 303
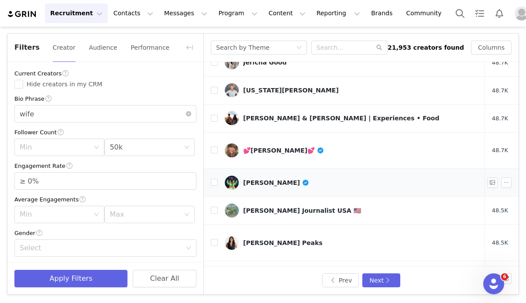
scroll to position [303, 0]
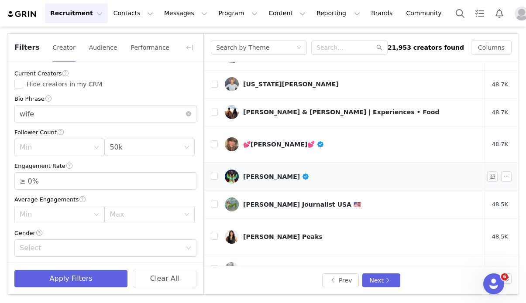
click at [256, 173] on div "Angela Hunte" at bounding box center [276, 176] width 66 height 7
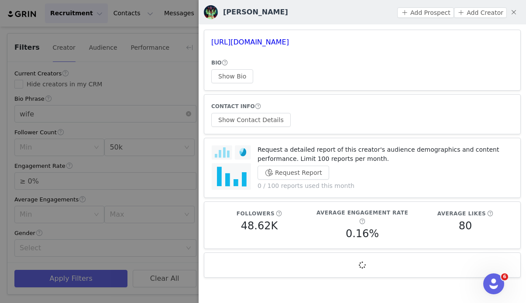
click at [182, 130] on div at bounding box center [263, 151] width 526 height 303
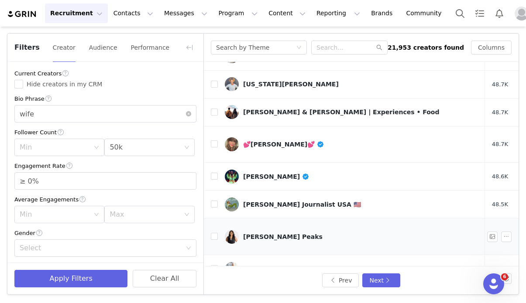
click at [274, 233] on div "Jordyn M. Peaks" at bounding box center [282, 236] width 79 height 7
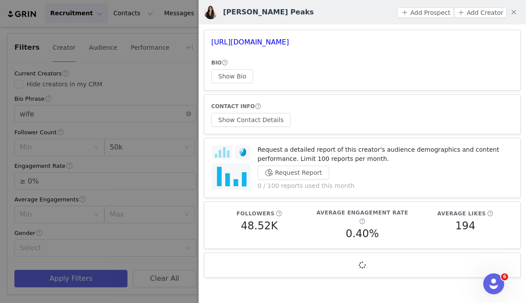
click at [300, 47] on h3 "https://www.instagram.com/iamjordynpeaks/" at bounding box center [362, 42] width 302 height 10
click at [289, 42] on link "https://www.instagram.com/iamjordynpeaks/" at bounding box center [250, 42] width 78 height 8
click at [195, 166] on div at bounding box center [263, 151] width 526 height 303
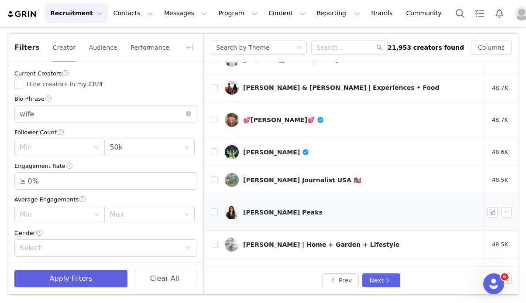
scroll to position [331, 0]
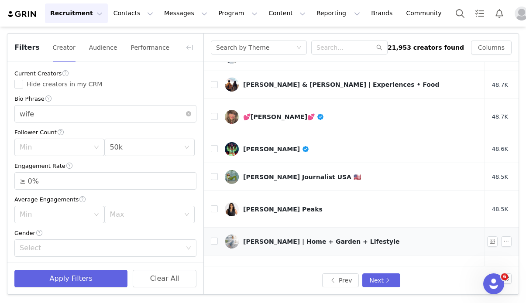
click at [287, 228] on td "Kate Knowles | Home + Garden + Lifestyle" at bounding box center [351, 242] width 267 height 28
click at [282, 238] on div "Kate Knowles | Home + Garden + Lifestyle" at bounding box center [321, 241] width 156 height 7
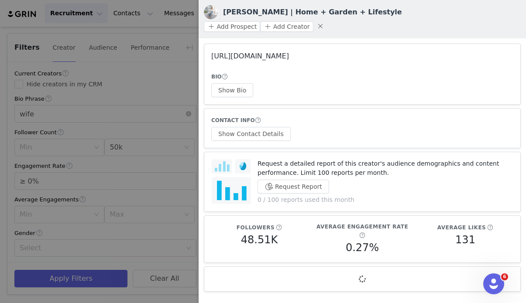
click at [289, 52] on link "https://www.instagram.com/kateknowleshome/" at bounding box center [250, 56] width 78 height 8
click at [254, 127] on button "Show Contact Details" at bounding box center [250, 134] width 79 height 14
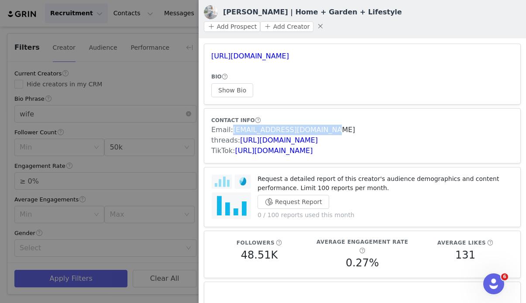
drag, startPoint x: 333, startPoint y: 116, endPoint x: 231, endPoint y: 116, distance: 101.6
click at [231, 125] on div "Email: kateknowleshome@gmail.com" at bounding box center [362, 130] width 302 height 10
drag, startPoint x: 368, startPoint y: 43, endPoint x: 212, endPoint y: 48, distance: 155.8
click at [212, 51] on h3 "https://www.instagram.com/kateknowleshome/" at bounding box center [362, 56] width 302 height 10
click at [181, 132] on div at bounding box center [263, 151] width 526 height 303
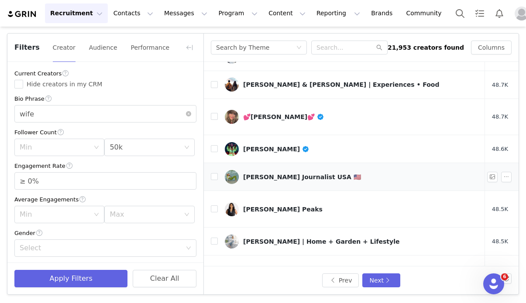
scroll to position [371, 0]
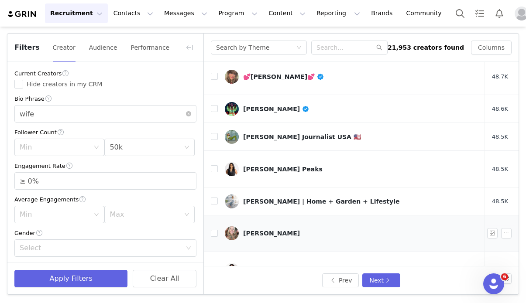
click at [266, 230] on div "Cassie Smith" at bounding box center [271, 233] width 57 height 7
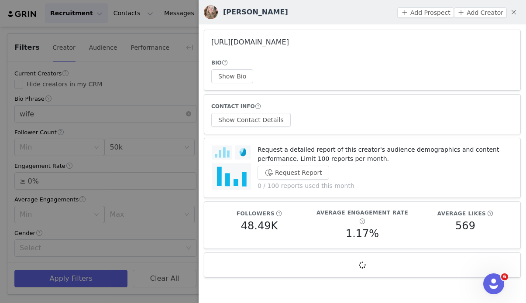
click at [283, 43] on link "https://www.instagram.com/cassiesmith_fit/" at bounding box center [250, 42] width 78 height 8
click at [253, 120] on button "Show Contact Details" at bounding box center [250, 120] width 79 height 14
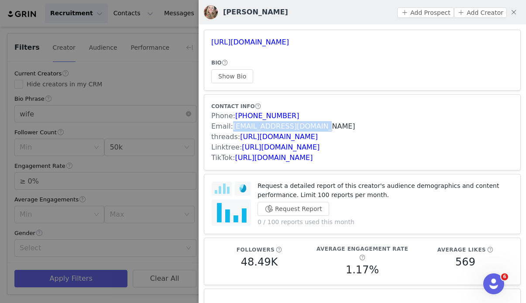
drag, startPoint x: 317, startPoint y: 127, endPoint x: 233, endPoint y: 125, distance: 84.2
click at [233, 125] on div "Email: cassiesmithlv@gmail.com" at bounding box center [362, 126] width 302 height 10
click at [274, 158] on link "https://www.tiktok.com/share/user/6756236076216337413" at bounding box center [274, 158] width 78 height 8
click at [189, 133] on div at bounding box center [263, 151] width 526 height 303
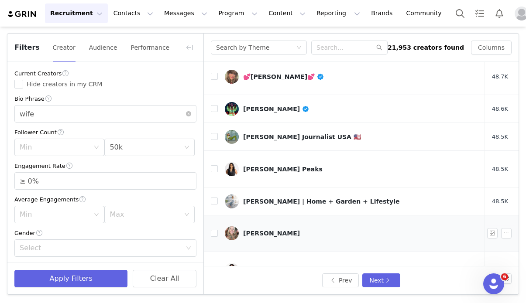
click at [277, 226] on link "Cassie Smith" at bounding box center [351, 233] width 253 height 14
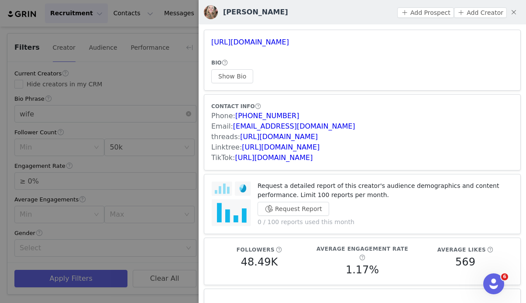
drag, startPoint x: 360, startPoint y: 44, endPoint x: 205, endPoint y: 44, distance: 154.9
click at [205, 44] on article "https://www.instagram.com/cassiesmith_fit/ BIO Show Bio" at bounding box center [362, 60] width 317 height 61
click at [158, 142] on div at bounding box center [263, 151] width 526 height 303
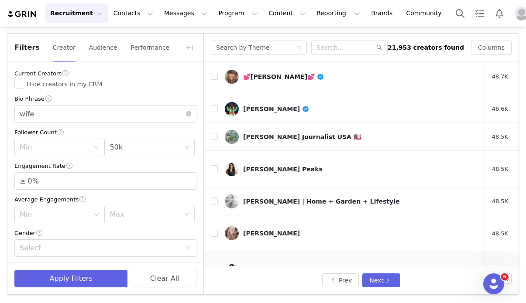
click at [285, 267] on div "✨Kimmie✨The Character Nail Artist | Nail Content Creator" at bounding box center [360, 270] width 235 height 7
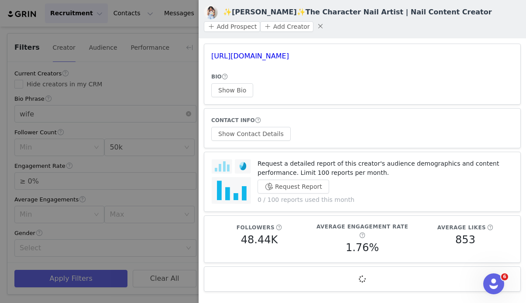
click at [172, 210] on div at bounding box center [263, 151] width 526 height 303
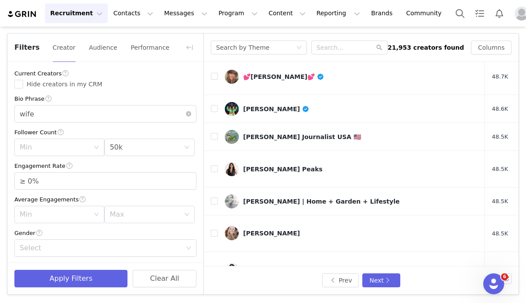
click at [270, 299] on link "Grace Sagaro" at bounding box center [351, 306] width 253 height 14
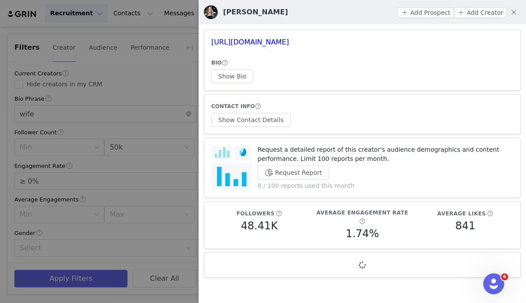
click at [174, 210] on div at bounding box center [263, 151] width 526 height 303
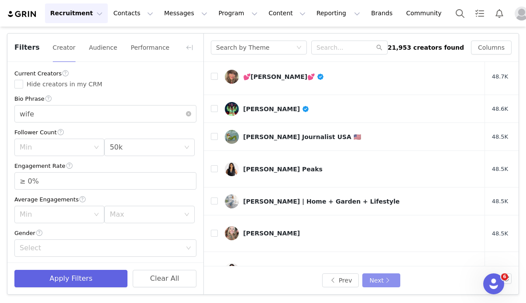
click at [376, 283] on button "Next" at bounding box center [381, 281] width 38 height 14
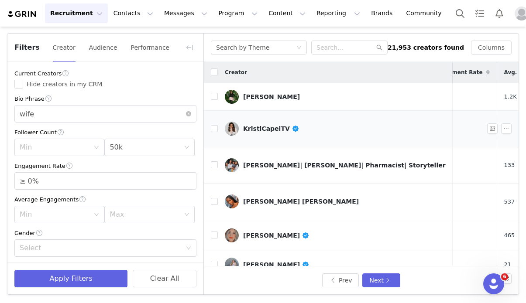
scroll to position [0, 107]
click at [247, 94] on div "Ashley J." at bounding box center [271, 96] width 57 height 7
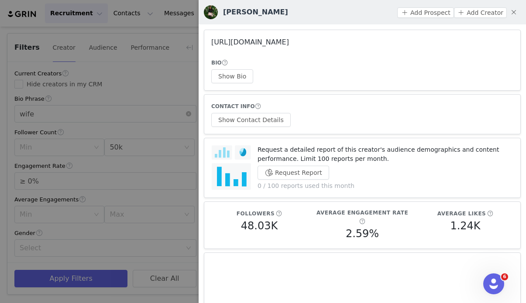
click at [263, 41] on link "https://www.instagram.com/bitsofashh/" at bounding box center [250, 42] width 78 height 8
click at [176, 143] on div at bounding box center [263, 151] width 526 height 303
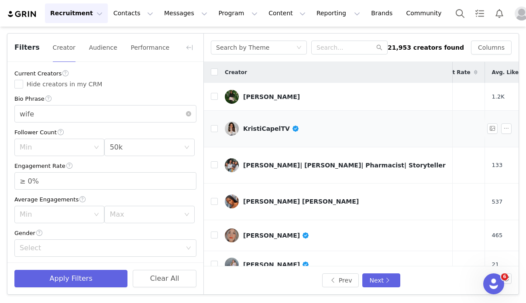
click at [250, 125] on div "KristiCapelTV" at bounding box center [271, 128] width 56 height 7
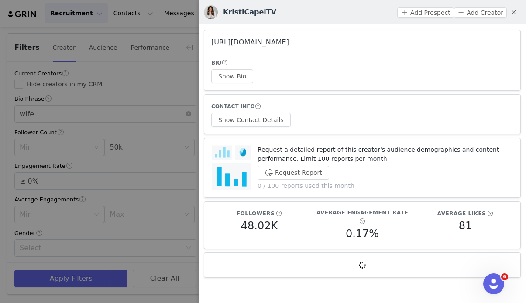
click at [250, 45] on link "https://www.instagram.com/kristi_capel/" at bounding box center [250, 42] width 78 height 8
click at [157, 137] on div at bounding box center [263, 151] width 526 height 303
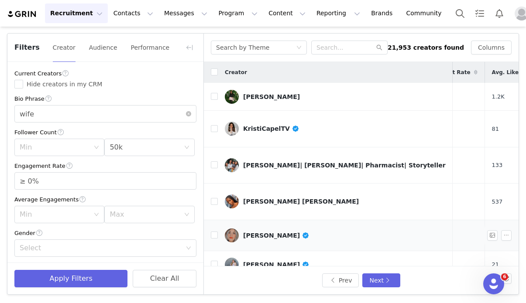
click at [258, 232] on div "Armine Nazaryan" at bounding box center [276, 235] width 66 height 7
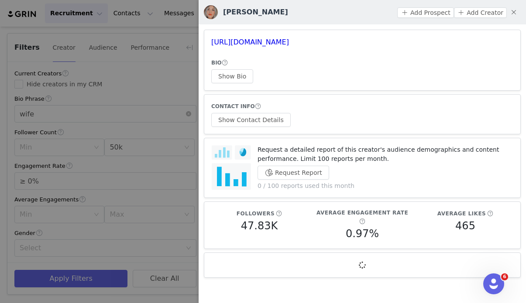
click at [272, 36] on article "https://www.instagram.com/mom_inthekit_chen/ BIO Show Bio" at bounding box center [362, 60] width 317 height 61
click at [272, 40] on link "https://www.instagram.com/mom_inthekit_chen/" at bounding box center [250, 42] width 78 height 8
click at [192, 155] on div at bounding box center [263, 151] width 526 height 303
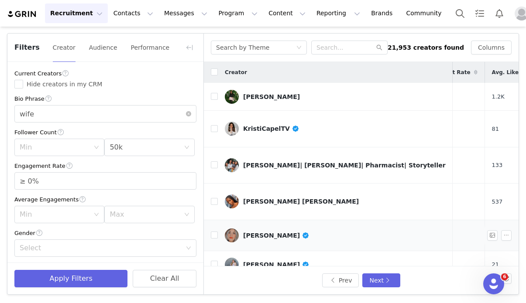
scroll to position [36, 107]
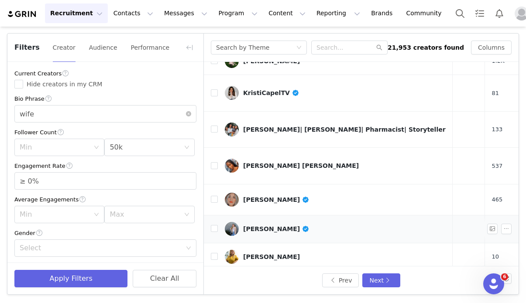
click at [265, 226] on div "Emily Slater" at bounding box center [276, 229] width 66 height 7
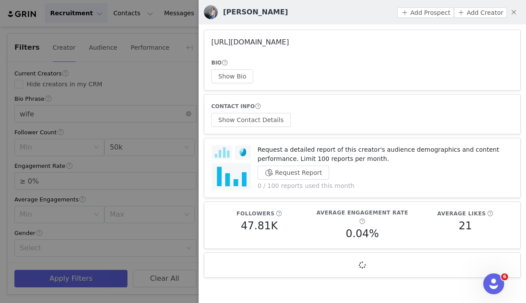
click at [289, 38] on link "https://www.instagram.com/emwirsingslater/" at bounding box center [250, 42] width 78 height 8
click at [249, 121] on button "Show Contact Details" at bounding box center [250, 120] width 79 height 14
drag, startPoint x: 357, startPoint y: 44, endPoint x: 201, endPoint y: 44, distance: 156.2
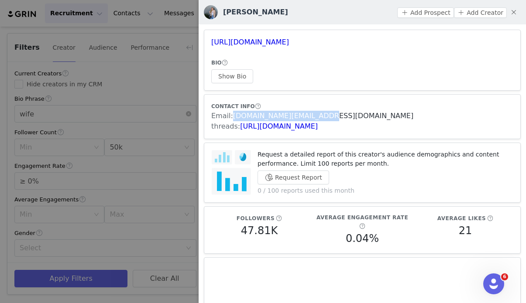
drag, startPoint x: 322, startPoint y: 112, endPoint x: 233, endPoint y: 117, distance: 88.7
click at [233, 117] on div "Email: eslater.social@gmail.com" at bounding box center [362, 116] width 302 height 10
click at [154, 127] on div at bounding box center [263, 151] width 526 height 303
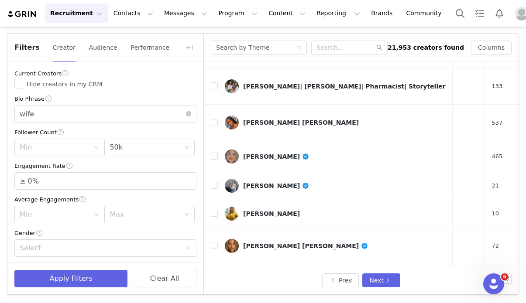
scroll to position [84, 107]
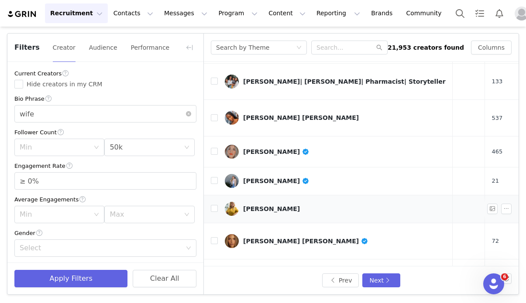
click at [268, 205] on div "Carolina Socol" at bounding box center [271, 208] width 57 height 7
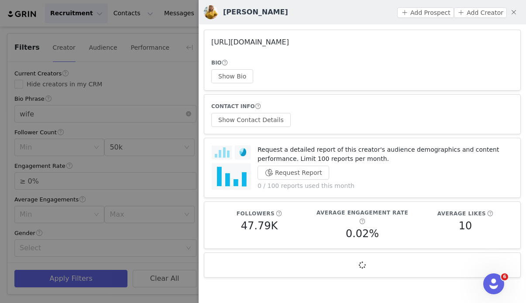
click at [289, 44] on link "https://www.instagram.com/carolinasocol/" at bounding box center [250, 42] width 78 height 8
click at [124, 192] on div at bounding box center [263, 151] width 526 height 303
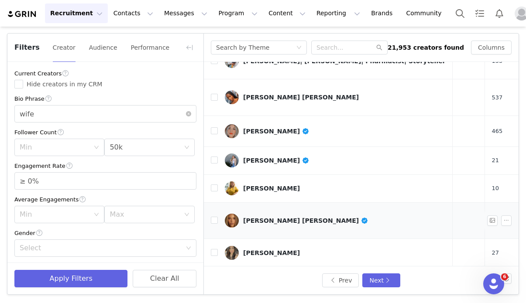
scroll to position [107, 107]
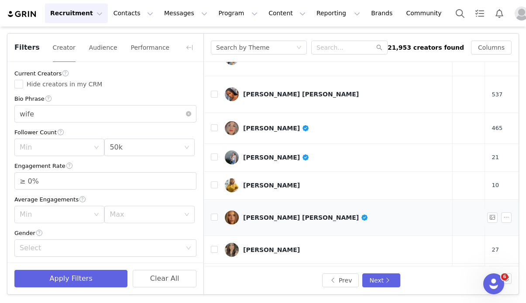
click at [262, 214] on div "Victoria Coifman Danilovic" at bounding box center [305, 217] width 125 height 7
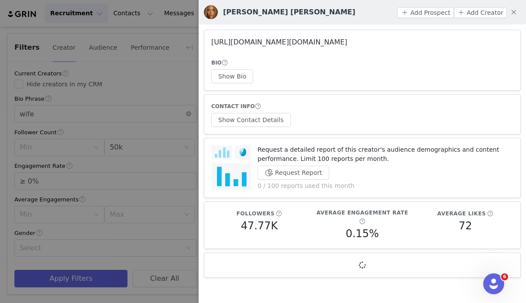
click at [272, 44] on link "https://www.instagram.com/vickycoifman.danilovic/" at bounding box center [279, 42] width 136 height 8
click at [154, 192] on div at bounding box center [263, 151] width 526 height 303
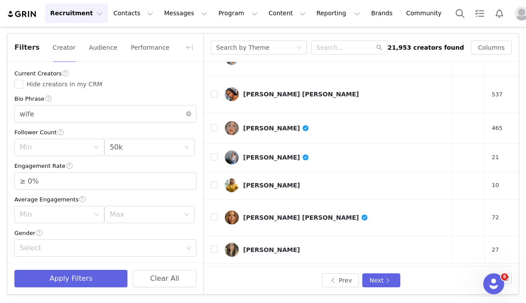
scroll to position [124, 107]
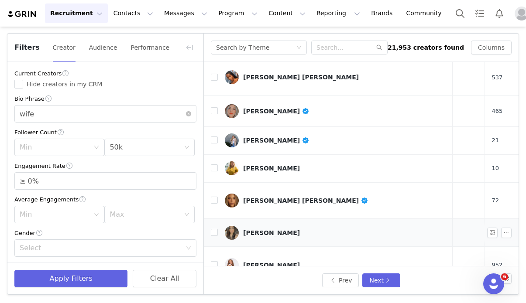
click at [269, 229] on div "Kiara Sierra" at bounding box center [271, 232] width 57 height 7
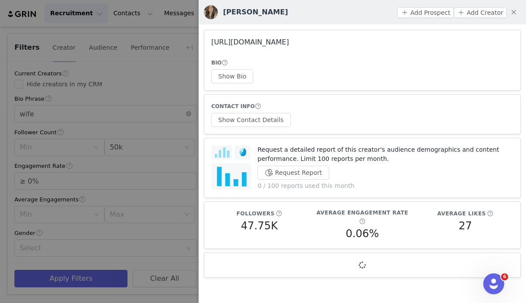
click at [289, 42] on link "https://www.instagram.com/_everythingalways_/" at bounding box center [250, 42] width 78 height 8
click at [162, 190] on div at bounding box center [263, 151] width 526 height 303
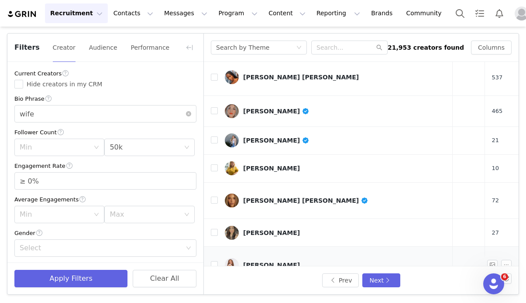
scroll to position [160, 107]
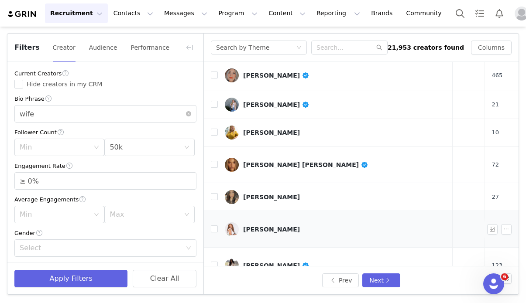
click at [260, 262] on div "Tiara Marie" at bounding box center [276, 265] width 66 height 7
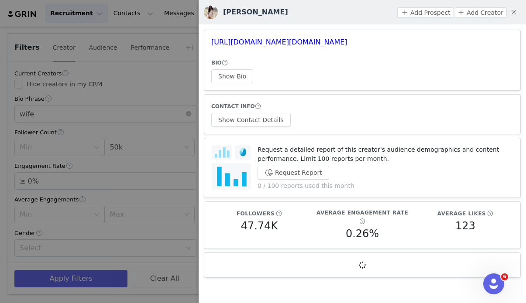
click at [175, 210] on div at bounding box center [263, 151] width 526 height 303
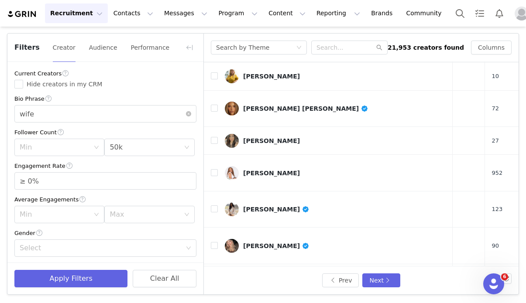
scroll to position [222, 107]
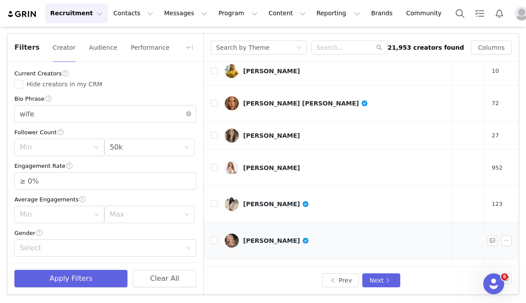
click at [274, 234] on link "Savannah Harris" at bounding box center [335, 241] width 221 height 14
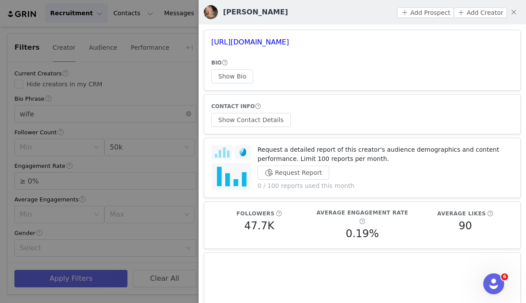
click at [309, 37] on article "https://www.instagram.com/rainbowrage/ BIO Show Bio" at bounding box center [362, 60] width 317 height 61
click at [289, 38] on link "https://www.instagram.com/rainbowrage/" at bounding box center [250, 42] width 78 height 8
click at [184, 141] on div at bounding box center [263, 151] width 526 height 303
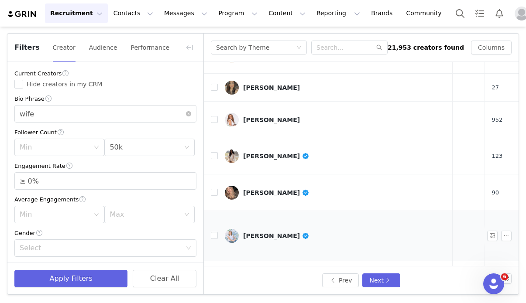
scroll to position [272, 107]
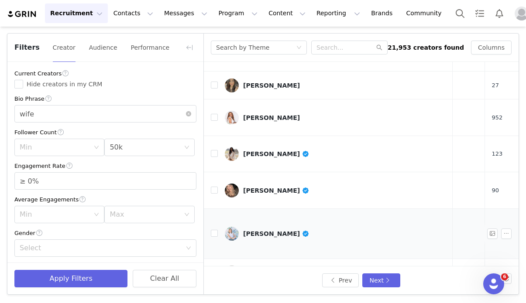
click at [260, 230] on div "EMILY NICHOLS" at bounding box center [276, 233] width 66 height 7
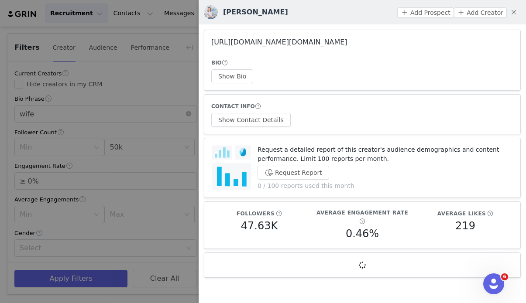
click at [289, 43] on link "https://www.instagram.com/emilynichols.art/" at bounding box center [279, 42] width 136 height 8
click at [147, 192] on div at bounding box center [263, 151] width 526 height 303
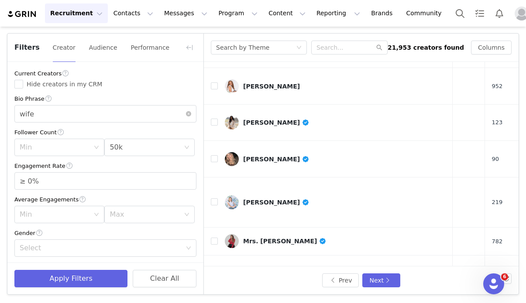
scroll to position [304, 107]
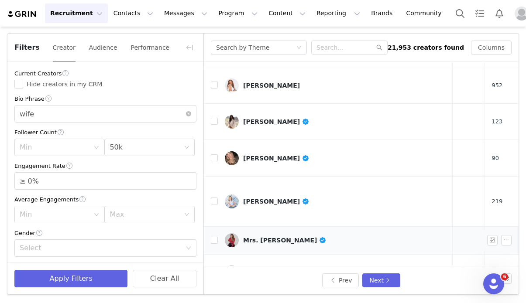
click at [255, 233] on link "Mrs. Chelsea Alana B." at bounding box center [335, 240] width 221 height 14
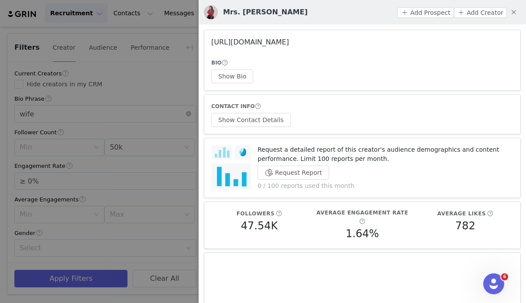
click at [257, 44] on link "https://www.instagram.com/chelseaalanaa/" at bounding box center [250, 42] width 78 height 8
click at [271, 120] on button "Show Contact Details" at bounding box center [250, 120] width 79 height 14
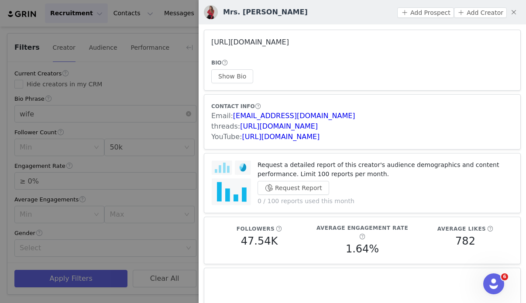
drag, startPoint x: 357, startPoint y: 43, endPoint x: 212, endPoint y: 44, distance: 145.3
click at [212, 44] on h3 "https://www.instagram.com/chelseaalanaa/" at bounding box center [362, 42] width 302 height 10
drag, startPoint x: 346, startPoint y: 117, endPoint x: 231, endPoint y: 118, distance: 115.2
click at [231, 118] on div "Email: Booking.ChelseaAlana@Gmail.Com" at bounding box center [362, 116] width 302 height 10
click at [178, 100] on div at bounding box center [263, 151] width 526 height 303
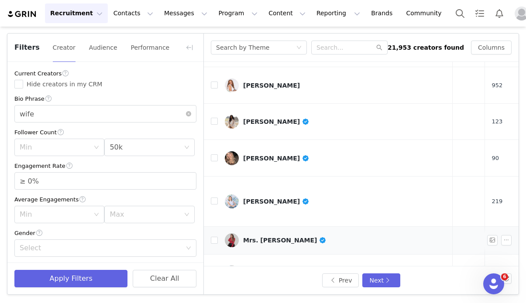
scroll to position [328, 107]
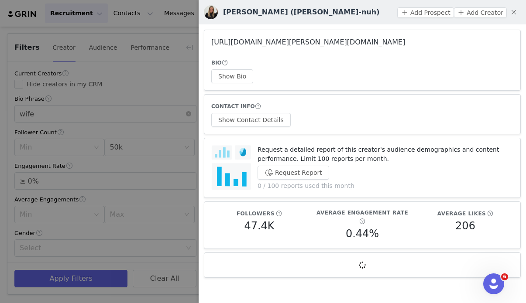
click at [317, 42] on link "https://www.instagram.com/rosie.in.real.life/" at bounding box center [308, 42] width 194 height 8
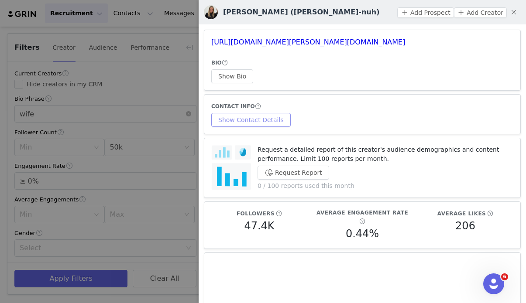
click at [265, 120] on button "Show Contact Details" at bounding box center [250, 120] width 79 height 14
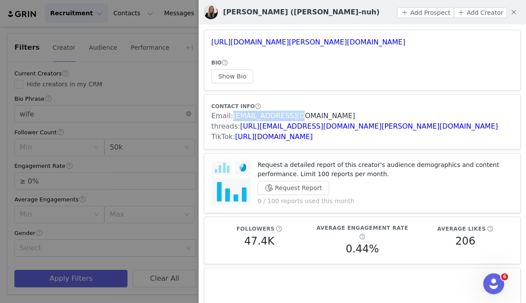
drag, startPoint x: 301, startPoint y: 114, endPoint x: 233, endPoint y: 114, distance: 68.1
click at [233, 114] on div "Email: rosie88@gmail.com" at bounding box center [362, 116] width 302 height 10
drag, startPoint x: 365, startPoint y: 42, endPoint x: 199, endPoint y: 43, distance: 166.2
click at [313, 134] on link "https://www.tiktok.com/share/user/6892248612009722885" at bounding box center [274, 137] width 78 height 8
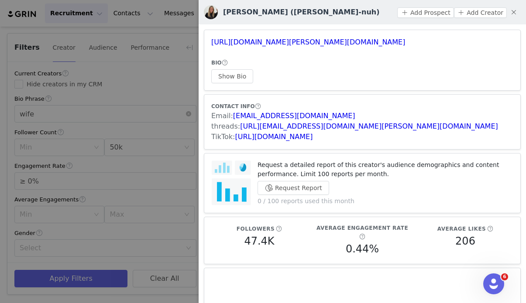
click at [170, 180] on div at bounding box center [263, 151] width 526 height 303
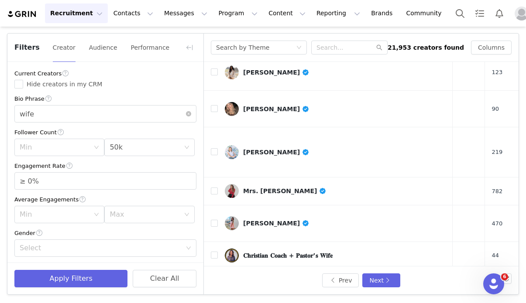
scroll to position [392, 107]
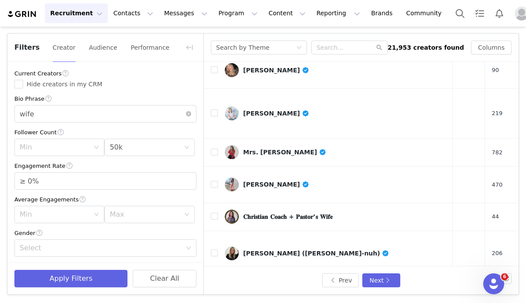
click at [267, 286] on div "megan barba" at bounding box center [276, 289] width 66 height 7
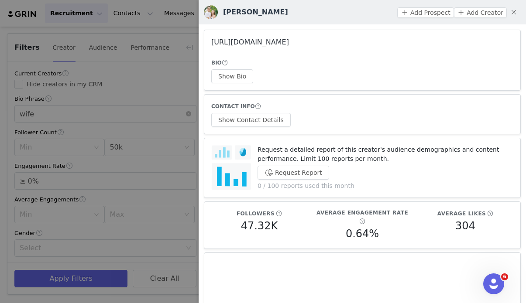
click at [289, 41] on link "https://www.instagram.com/meganbarba88/" at bounding box center [250, 42] width 78 height 8
click at [236, 118] on button "Show Contact Details" at bounding box center [250, 120] width 79 height 14
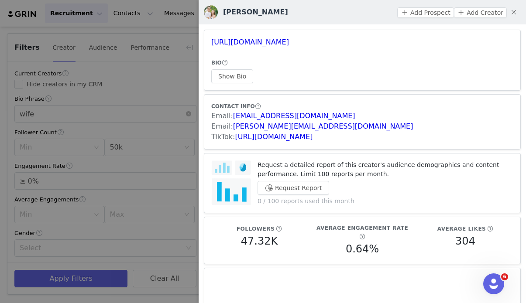
click at [178, 181] on div at bounding box center [263, 151] width 526 height 303
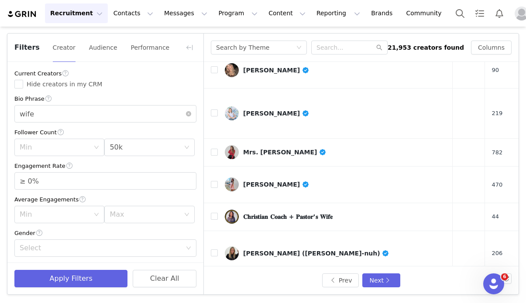
scroll to position [402, 107]
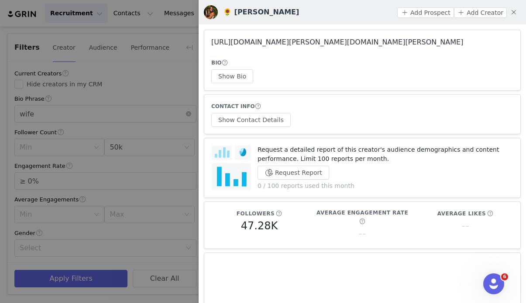
click at [304, 44] on link "https://www.instagram.com/angelica.fedosky/" at bounding box center [337, 42] width 252 height 8
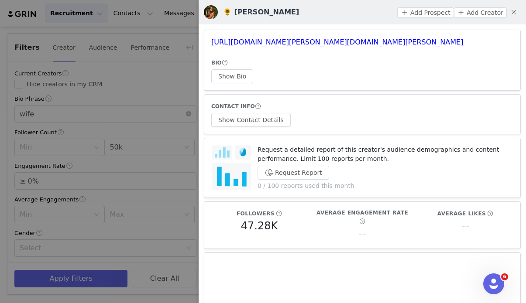
click at [172, 137] on div at bounding box center [263, 151] width 526 height 303
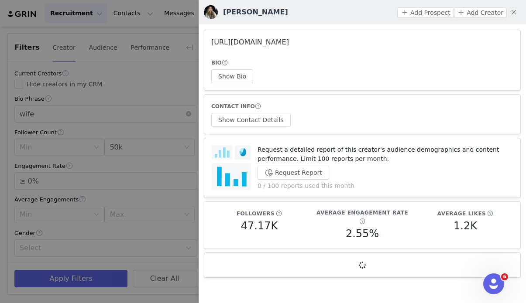
click at [284, 42] on link "https://www.instagram.com/stephaniemoratto/" at bounding box center [250, 42] width 78 height 8
click at [154, 181] on div at bounding box center [263, 151] width 526 height 303
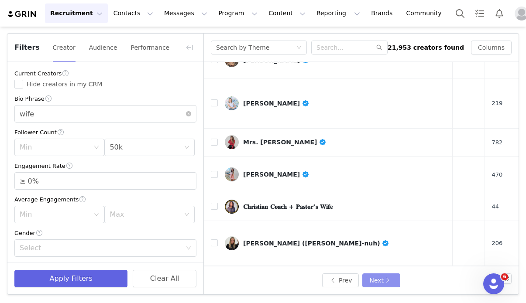
click at [374, 283] on button "Next" at bounding box center [381, 281] width 38 height 14
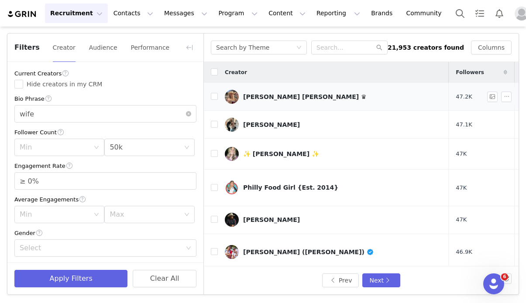
click at [257, 98] on div "DANIELLE ELISE ♛" at bounding box center [304, 96] width 123 height 7
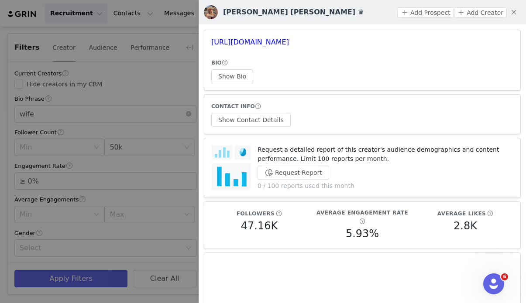
click at [159, 158] on div at bounding box center [263, 151] width 526 height 303
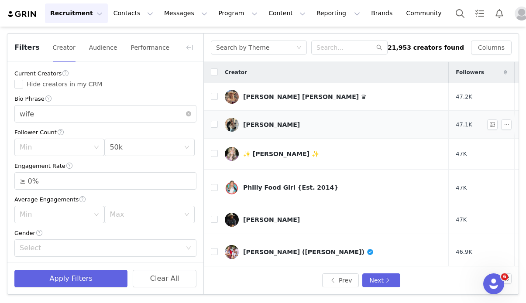
click at [259, 124] on div "Ashley Markwood" at bounding box center [271, 124] width 57 height 7
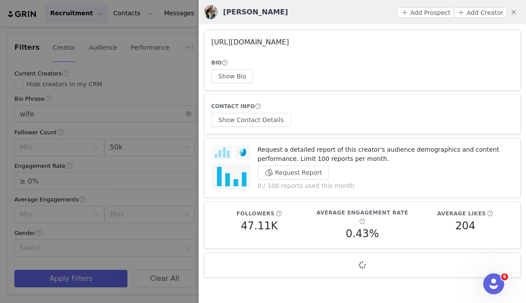
click at [260, 41] on link "https://www.instagram.com/ashleymarkwood/" at bounding box center [250, 42] width 78 height 8
click at [125, 196] on div at bounding box center [263, 151] width 526 height 303
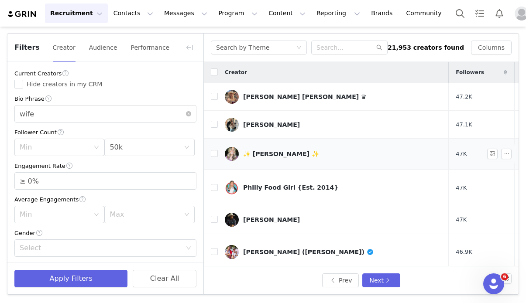
click at [240, 156] on link "✨ ALYSSA ALLISON ✨" at bounding box center [333, 154] width 217 height 14
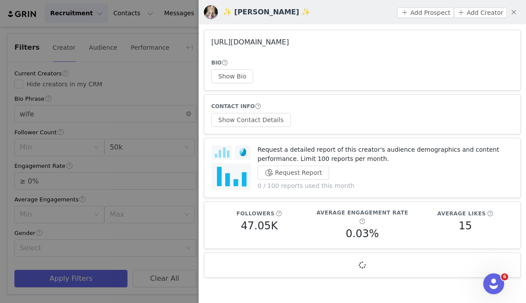
click at [284, 38] on link "https://www.instagram.com/alyssaaallison/" at bounding box center [250, 42] width 78 height 8
click at [259, 117] on button "Show Contact Details" at bounding box center [250, 120] width 79 height 14
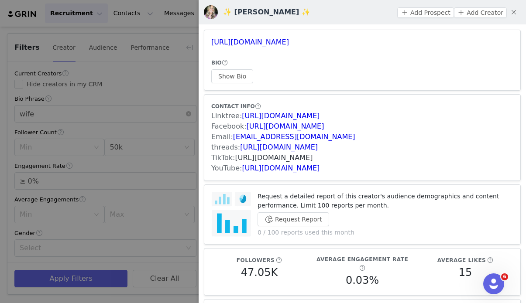
click at [264, 154] on link "https://www.tiktok.com/share/user/6807349699805709317" at bounding box center [274, 158] width 78 height 8
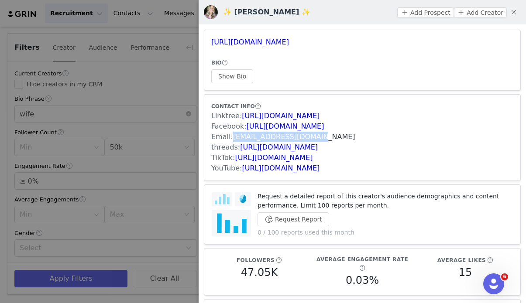
drag, startPoint x: 310, startPoint y: 136, endPoint x: 233, endPoint y: 138, distance: 76.8
click at [233, 138] on div "Email: alyssaaallison@aol.com" at bounding box center [362, 137] width 302 height 10
drag, startPoint x: 353, startPoint y: 42, endPoint x: 210, endPoint y: 43, distance: 142.7
click at [210, 43] on article "https://www.instagram.com/alyssaaallison/ BIO Show Bio" at bounding box center [362, 60] width 317 height 61
